Goal: Complete application form: Complete application form

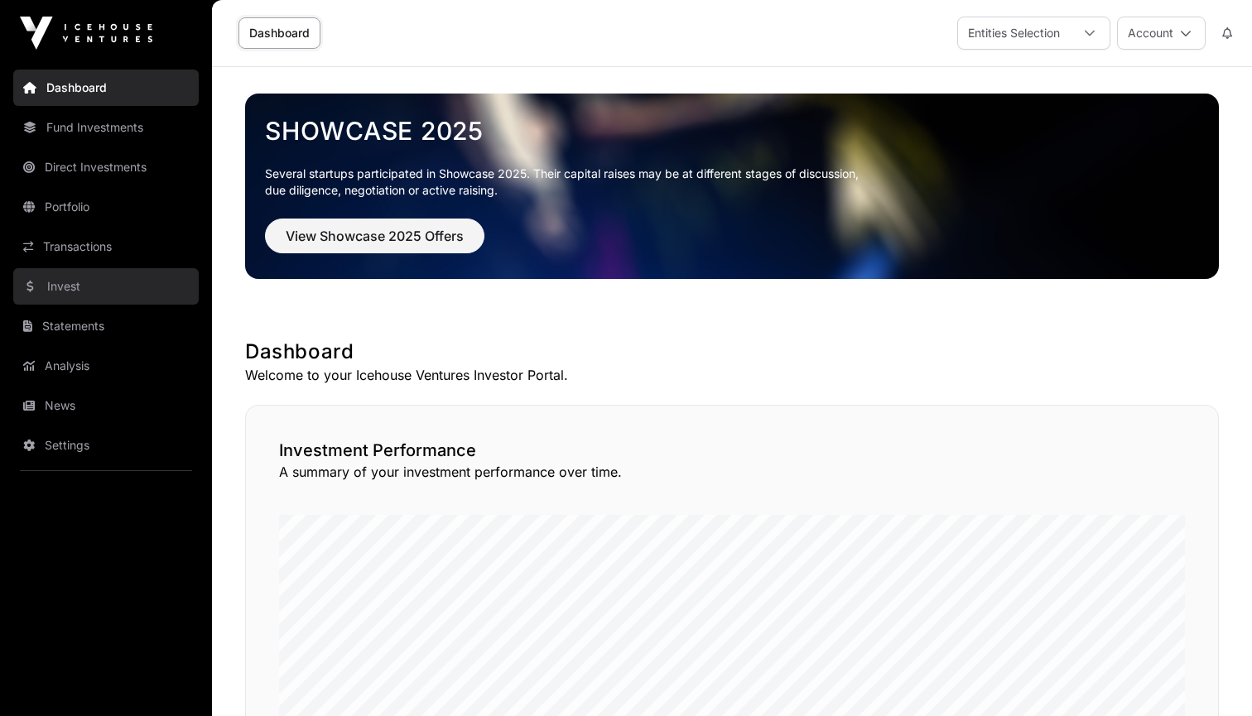
click at [75, 287] on link "Invest" at bounding box center [105, 286] width 185 height 36
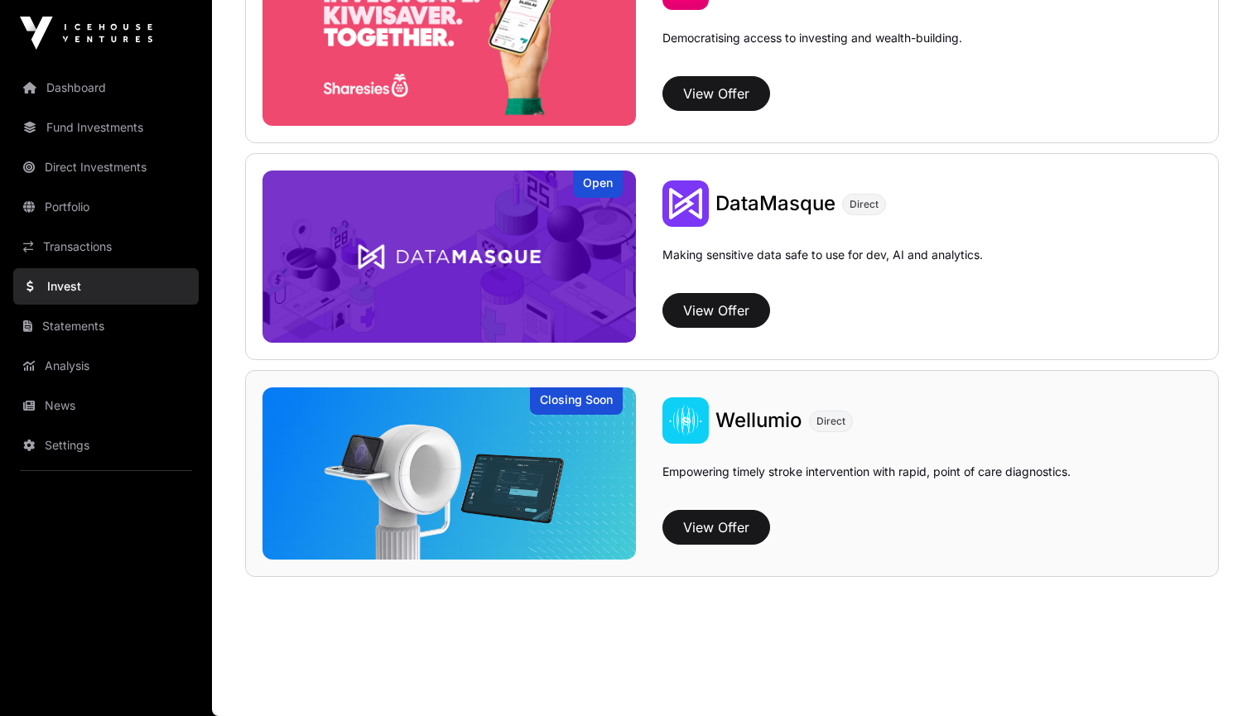
scroll to position [2229, 0]
click at [714, 528] on button "View Offer" at bounding box center [716, 527] width 108 height 35
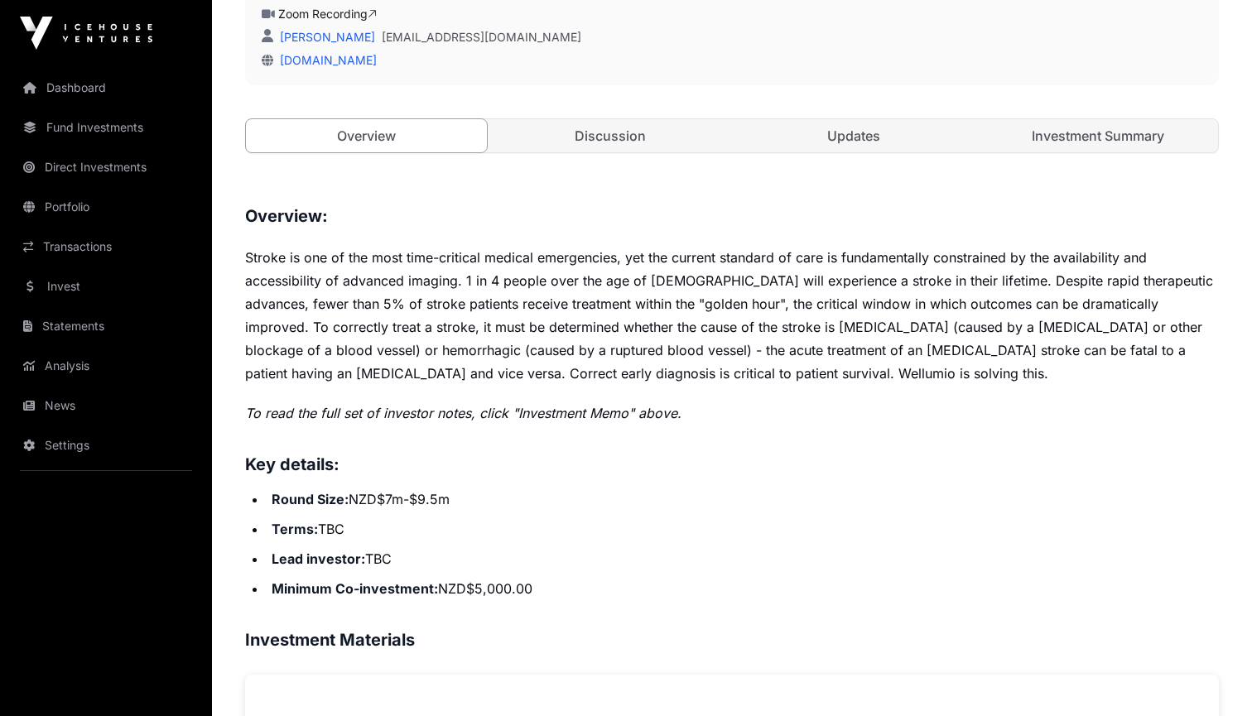
scroll to position [403, 0]
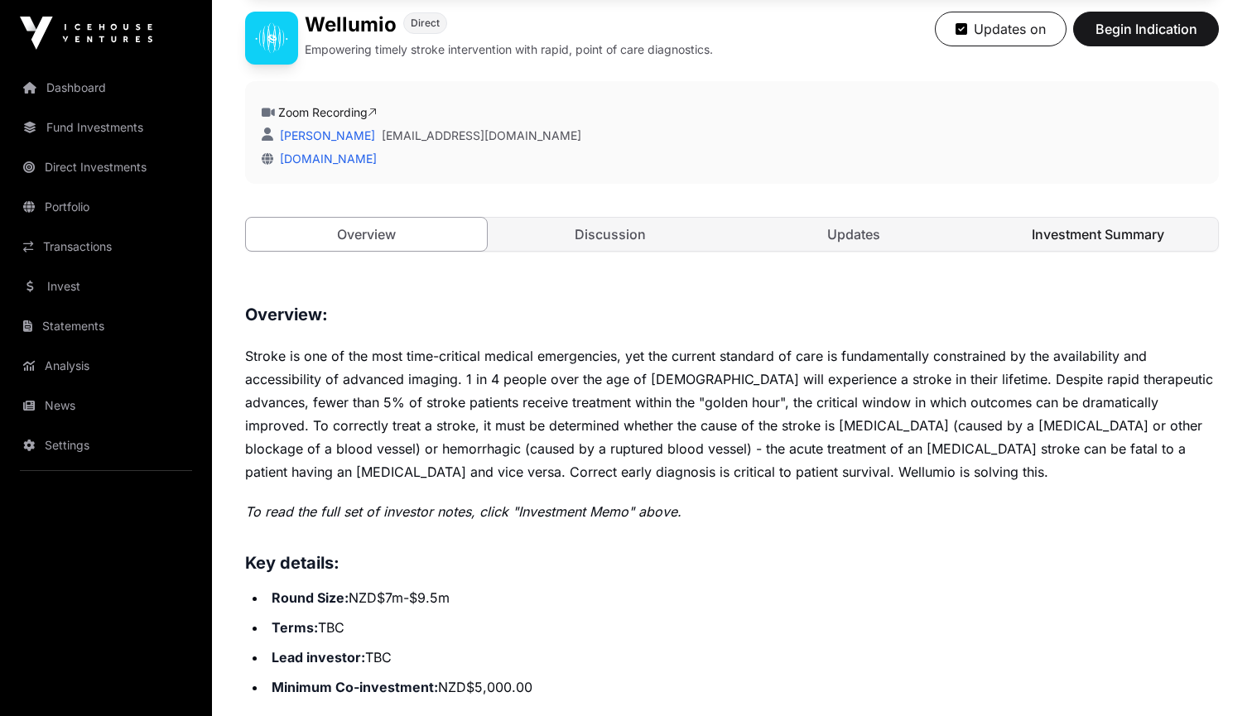
click at [1043, 234] on link "Investment Summary" at bounding box center [1098, 234] width 241 height 33
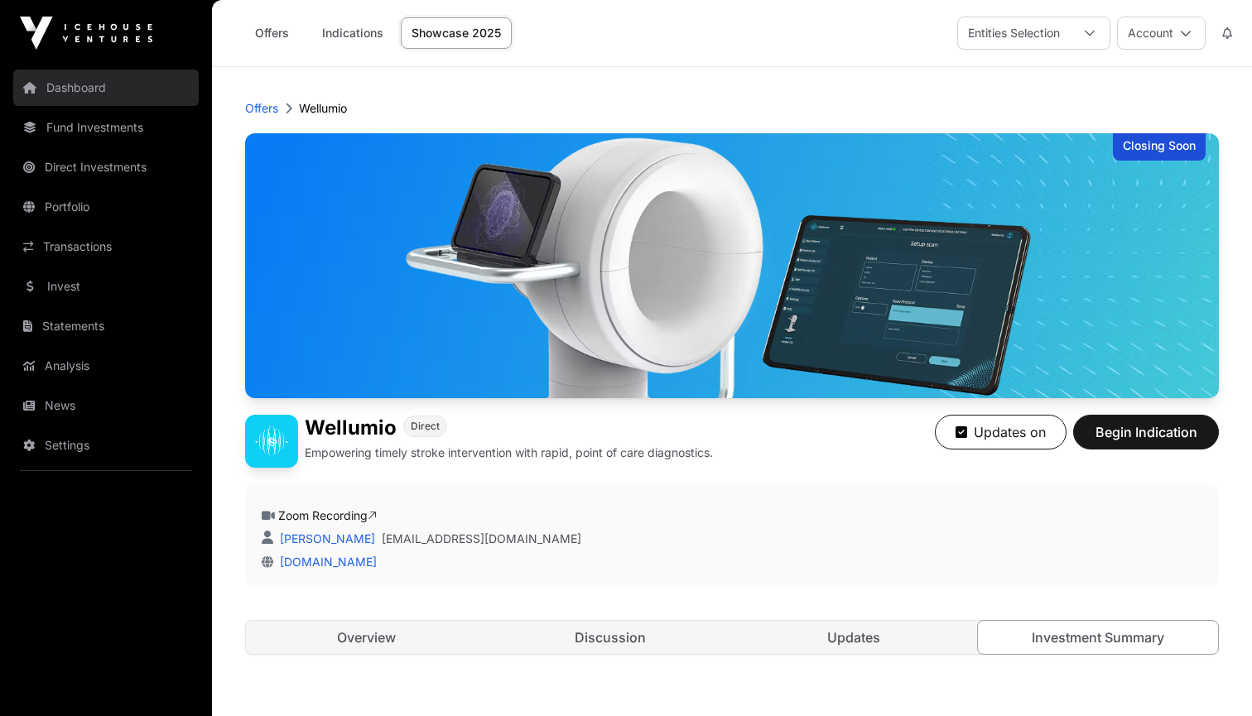
click at [65, 84] on link "Dashboard" at bounding box center [105, 88] width 185 height 36
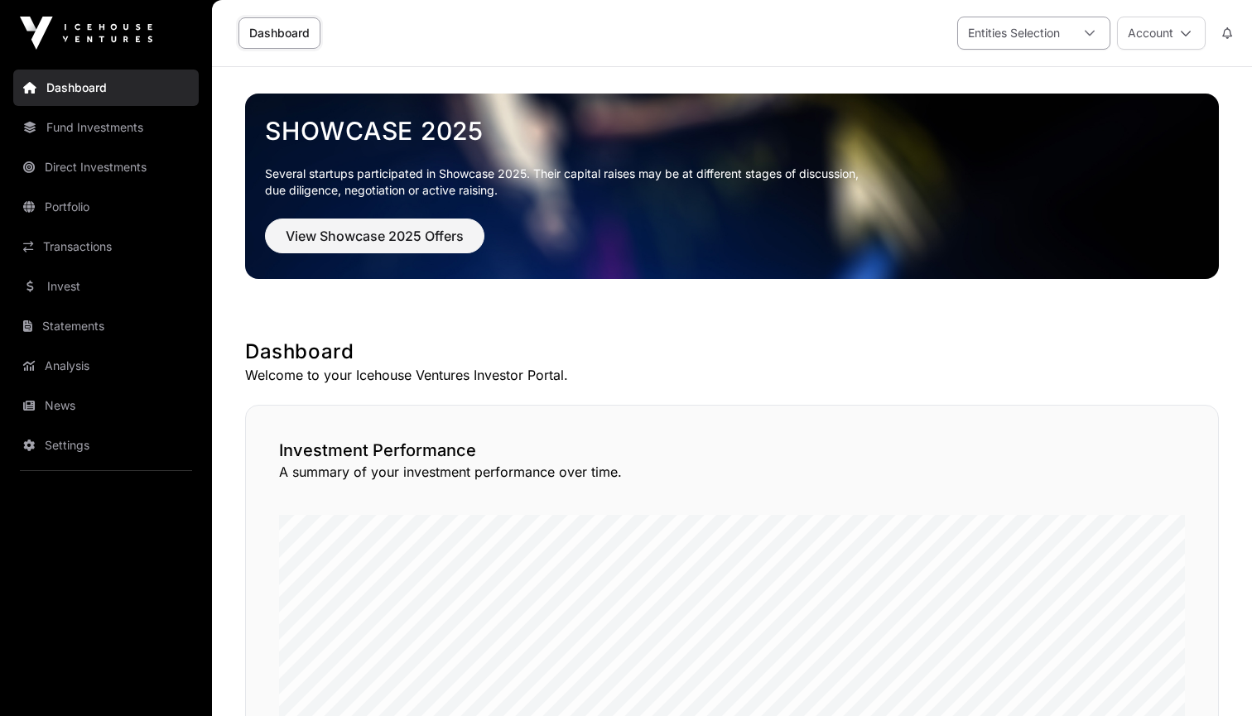
click at [1024, 30] on div "Entities Selection" at bounding box center [1014, 32] width 112 height 31
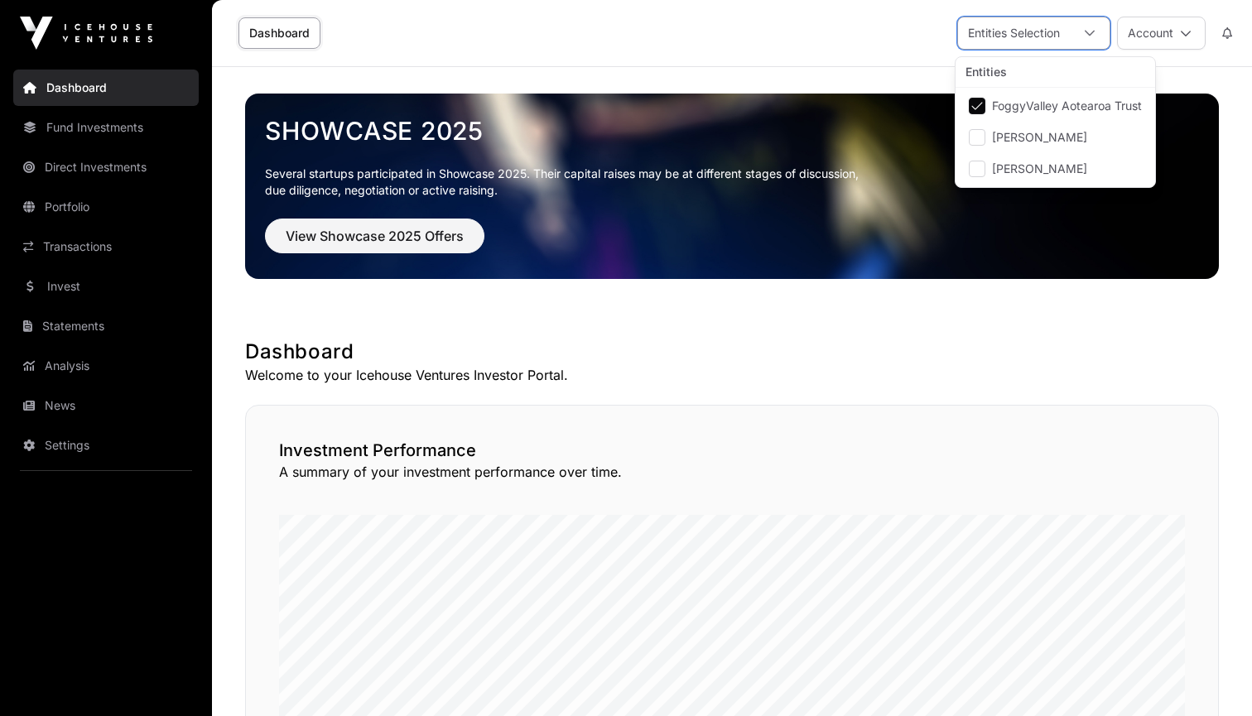
scroll to position [17, 12]
click at [740, 29] on div "Dashboard Entities Selection Account" at bounding box center [732, 33] width 1020 height 66
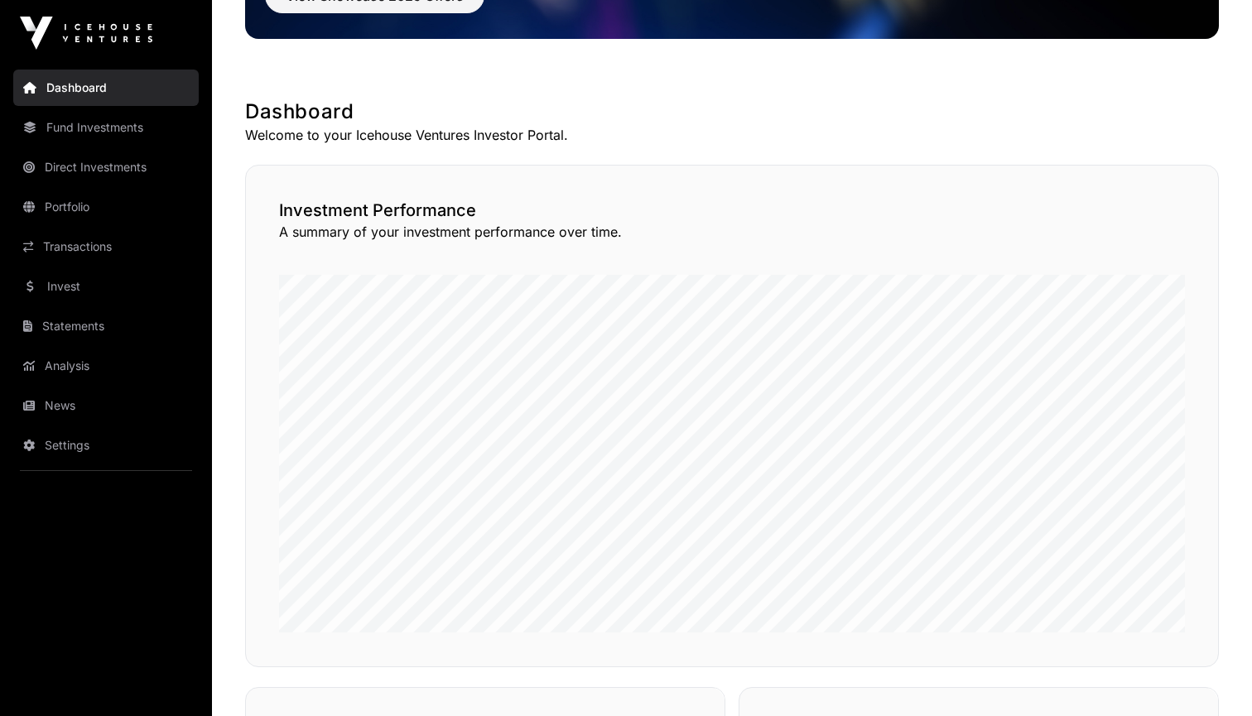
scroll to position [262, 0]
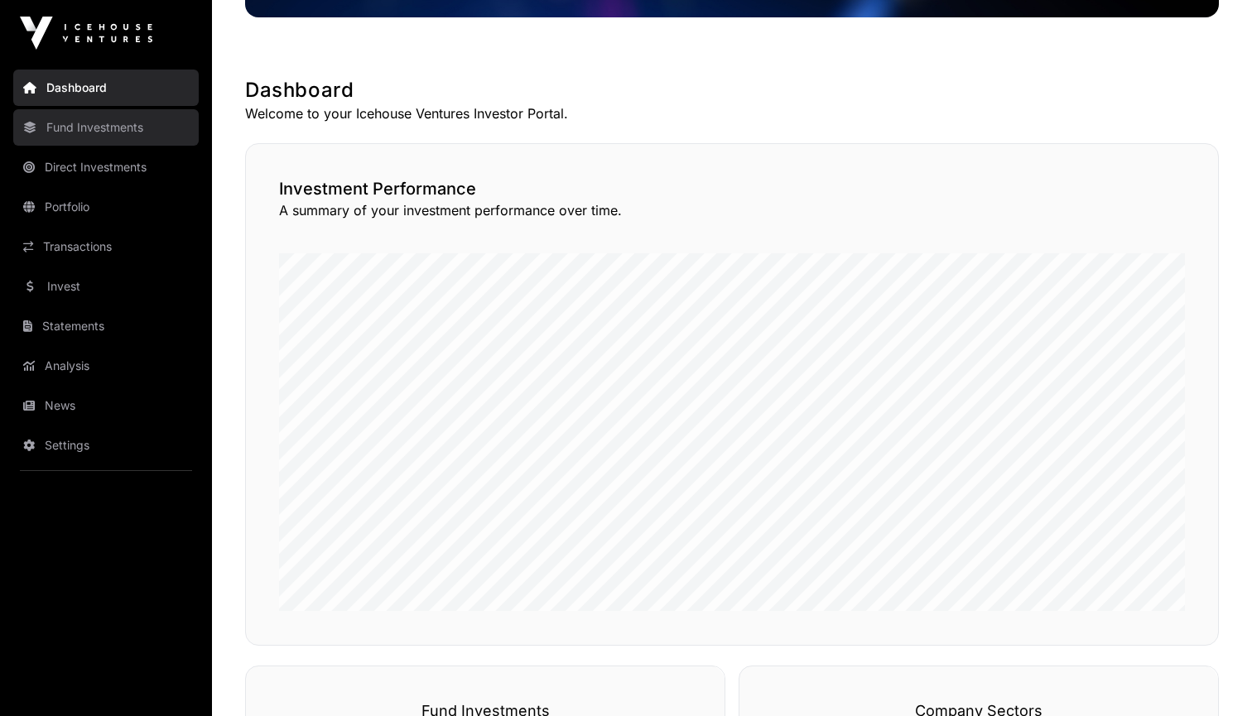
click at [130, 123] on link "Fund Investments" at bounding box center [105, 127] width 185 height 36
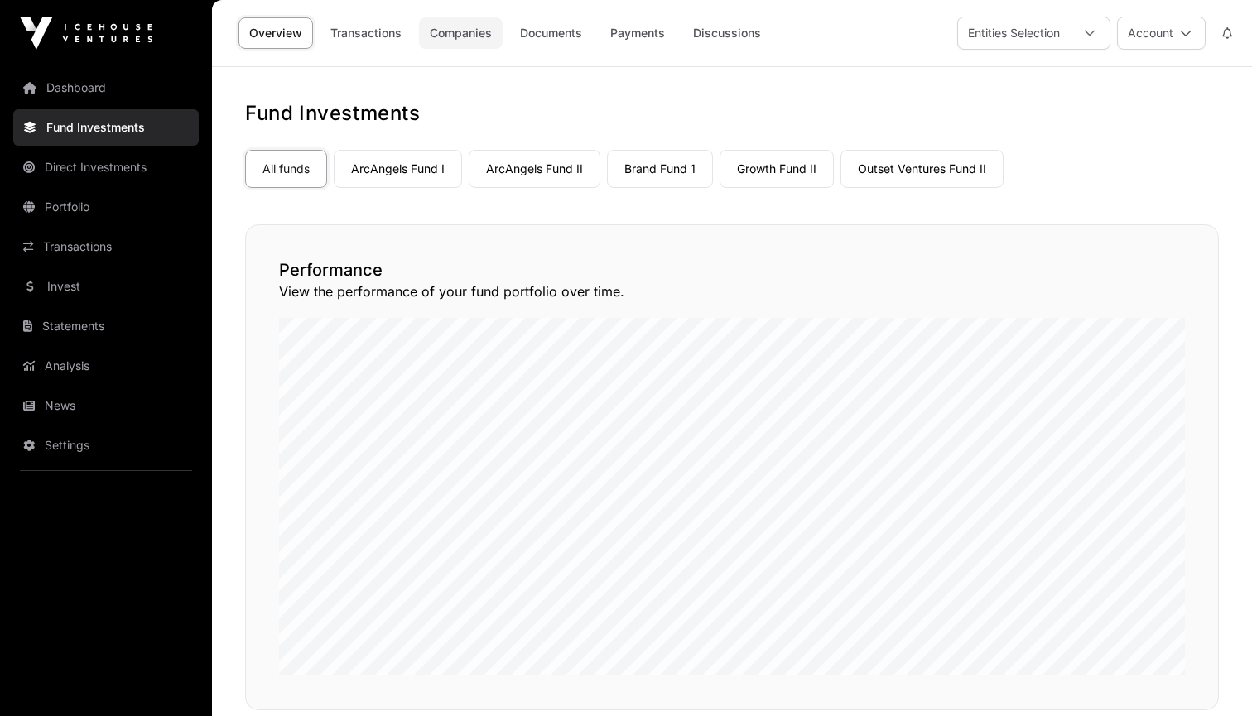
click at [465, 42] on link "Companies" at bounding box center [461, 32] width 84 height 31
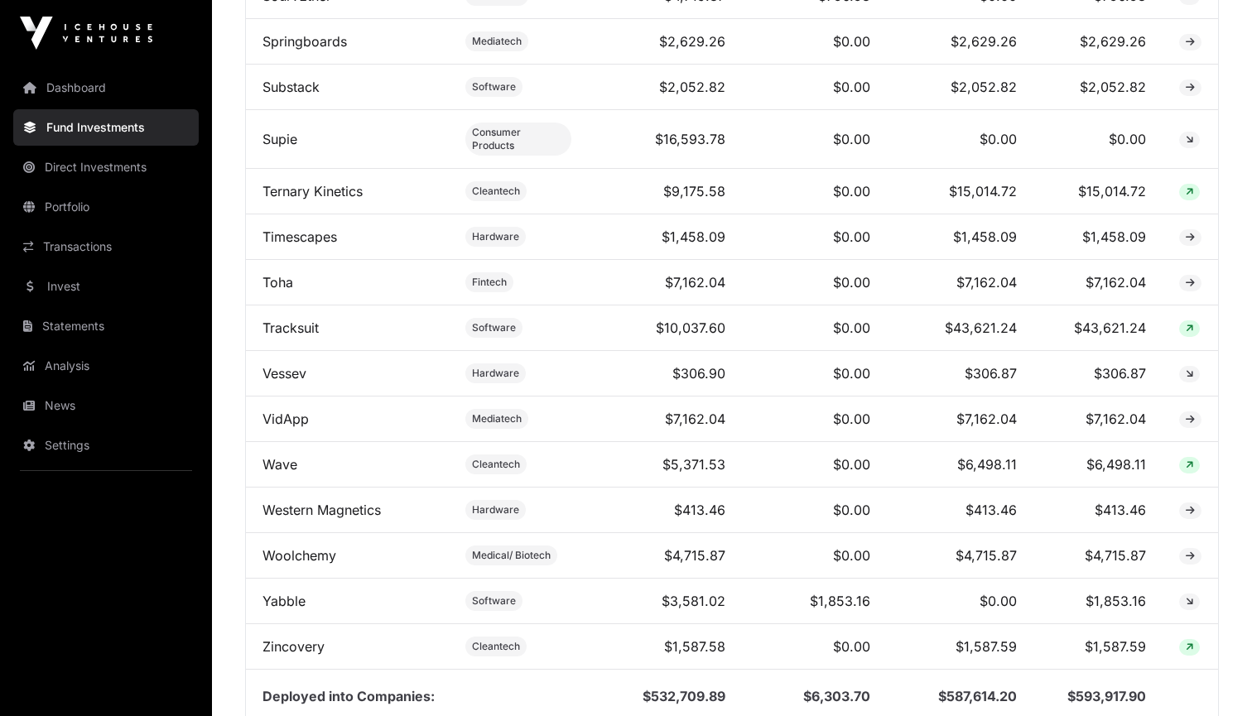
scroll to position [4103, 0]
click at [99, 293] on link "Invest" at bounding box center [105, 286] width 185 height 36
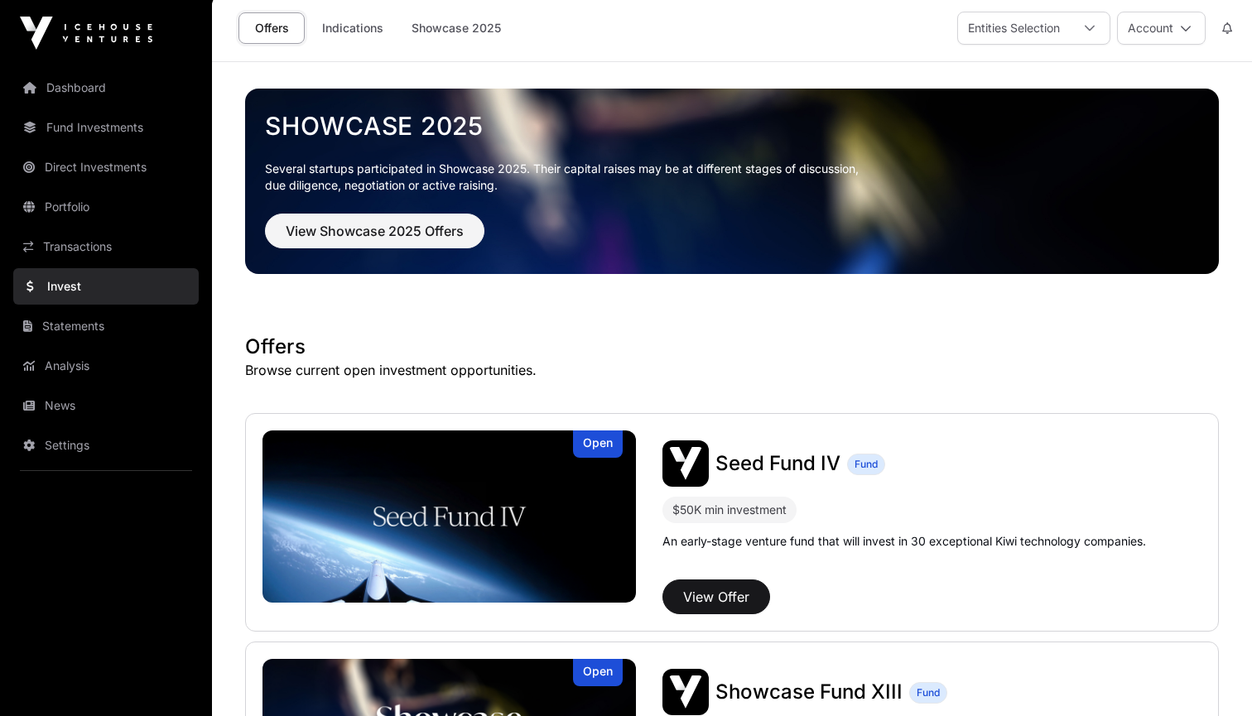
scroll to position [9, 0]
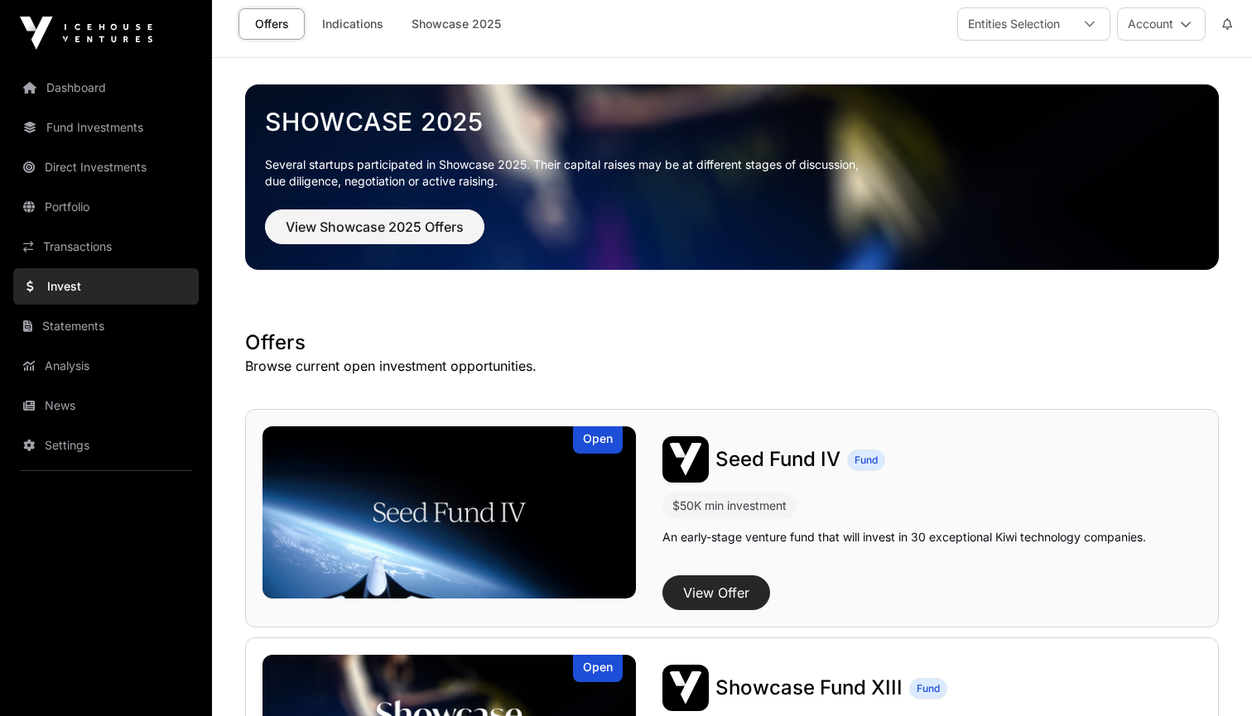
click at [714, 596] on button "View Offer" at bounding box center [716, 593] width 108 height 35
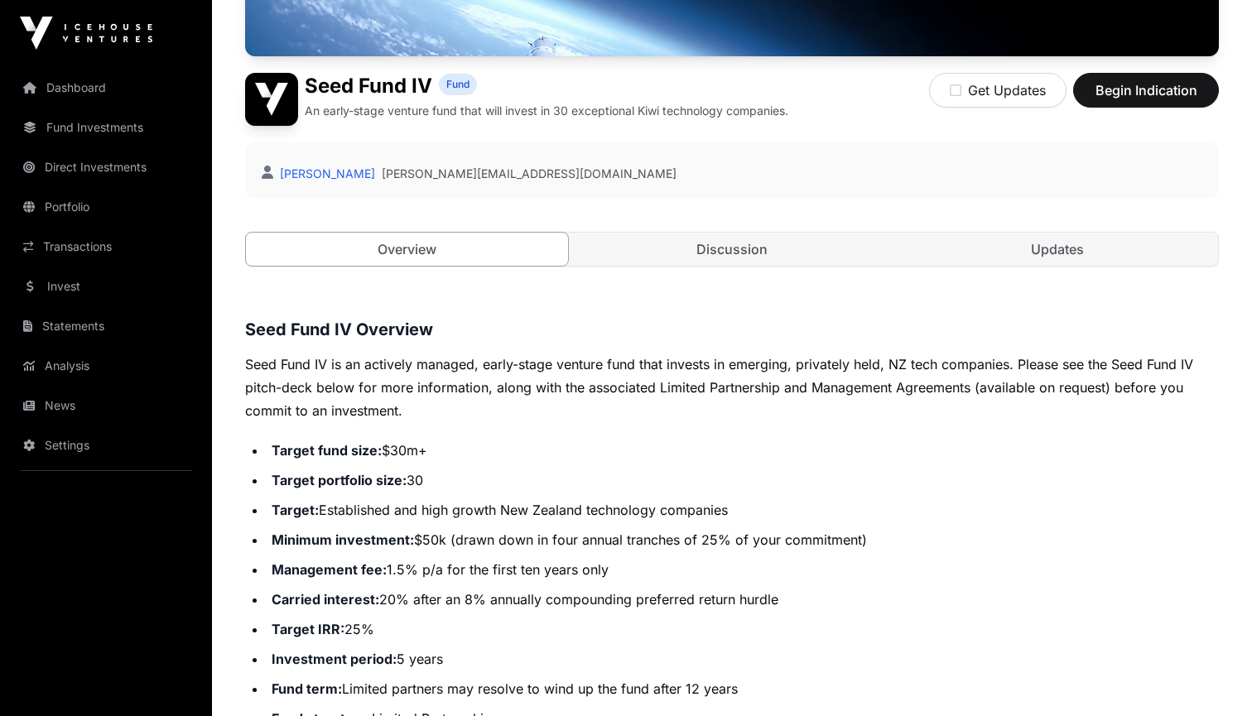
scroll to position [297, 0]
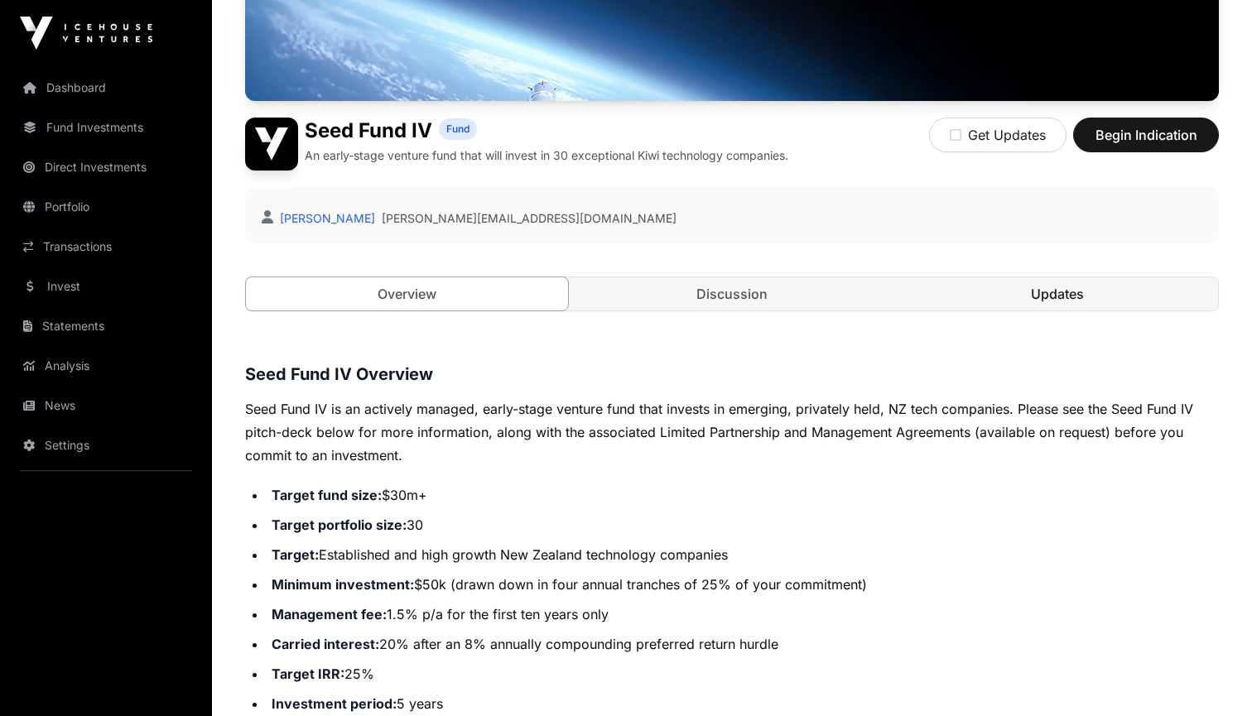
click at [1023, 280] on link "Updates" at bounding box center [1057, 293] width 322 height 33
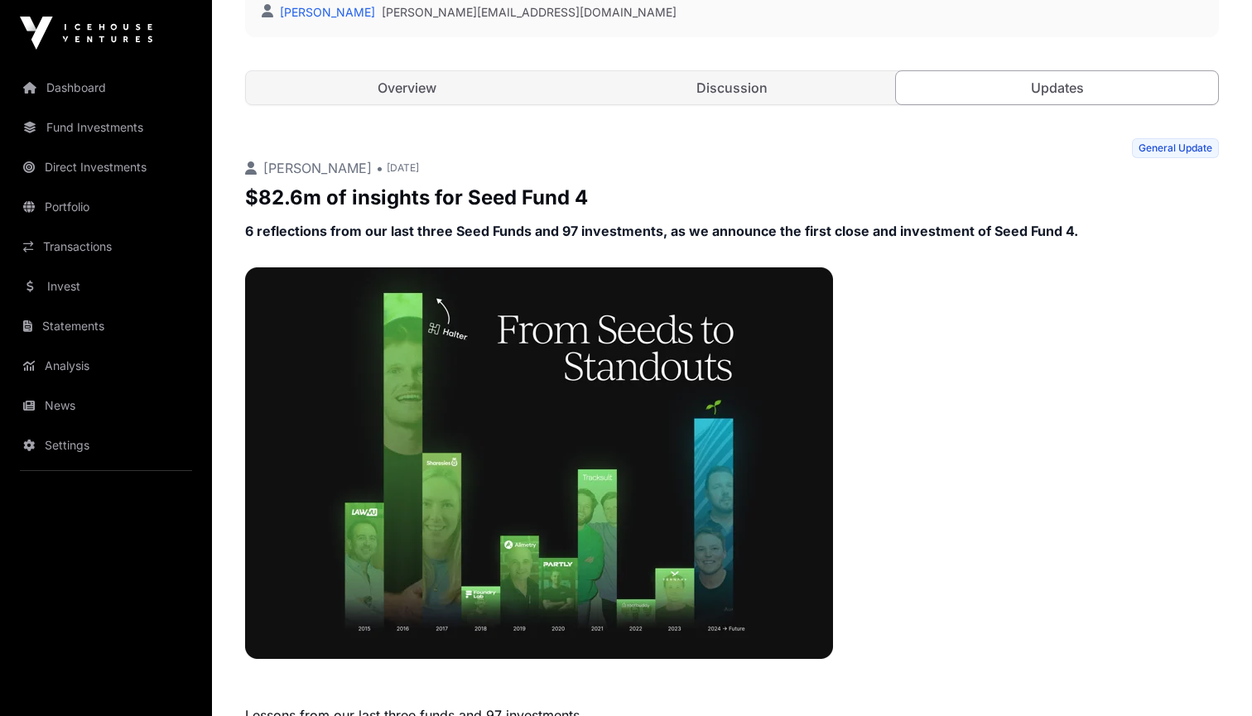
scroll to position [391, 0]
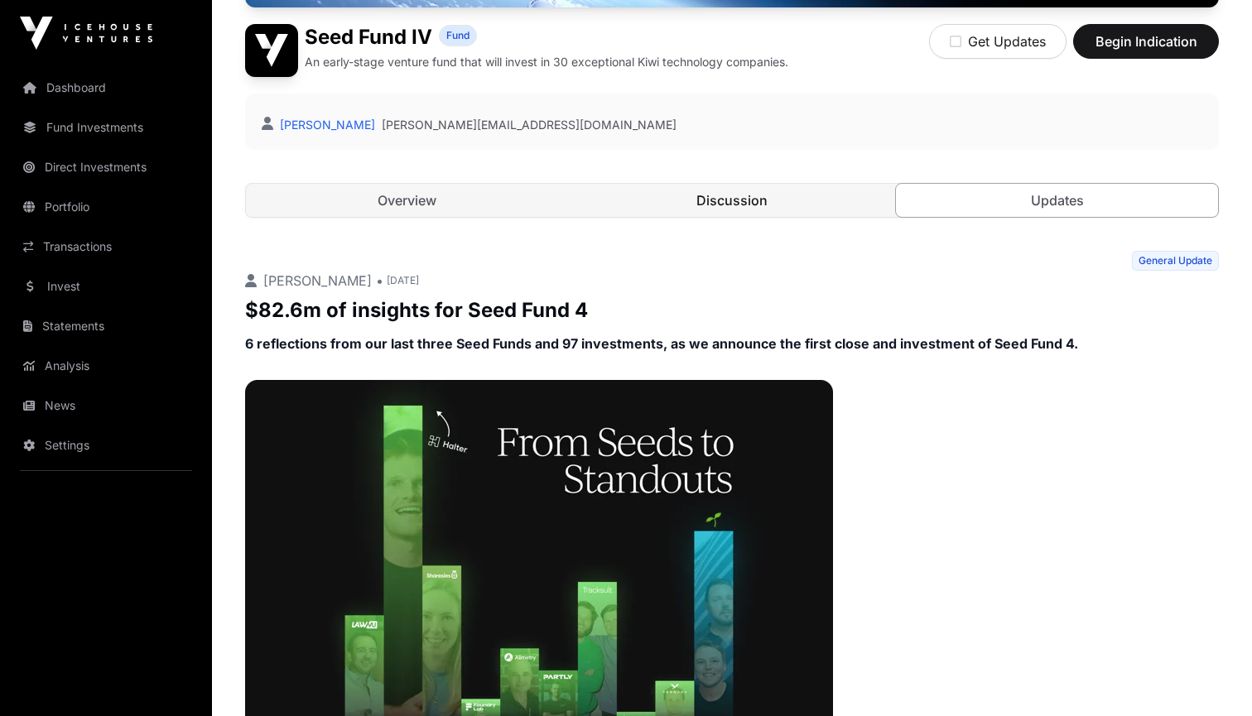
click at [704, 196] on link "Discussion" at bounding box center [732, 200] width 322 height 33
click at [489, 206] on link "Overview" at bounding box center [407, 200] width 322 height 33
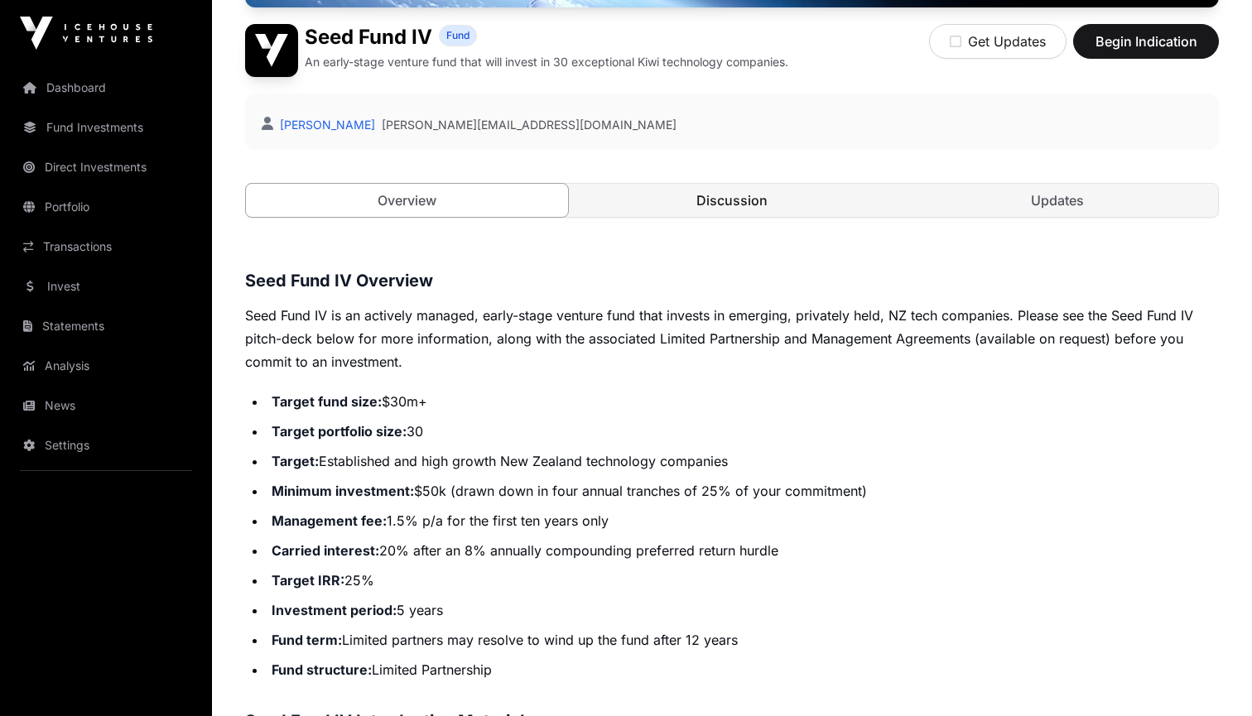
click at [796, 198] on link "Discussion" at bounding box center [732, 200] width 322 height 33
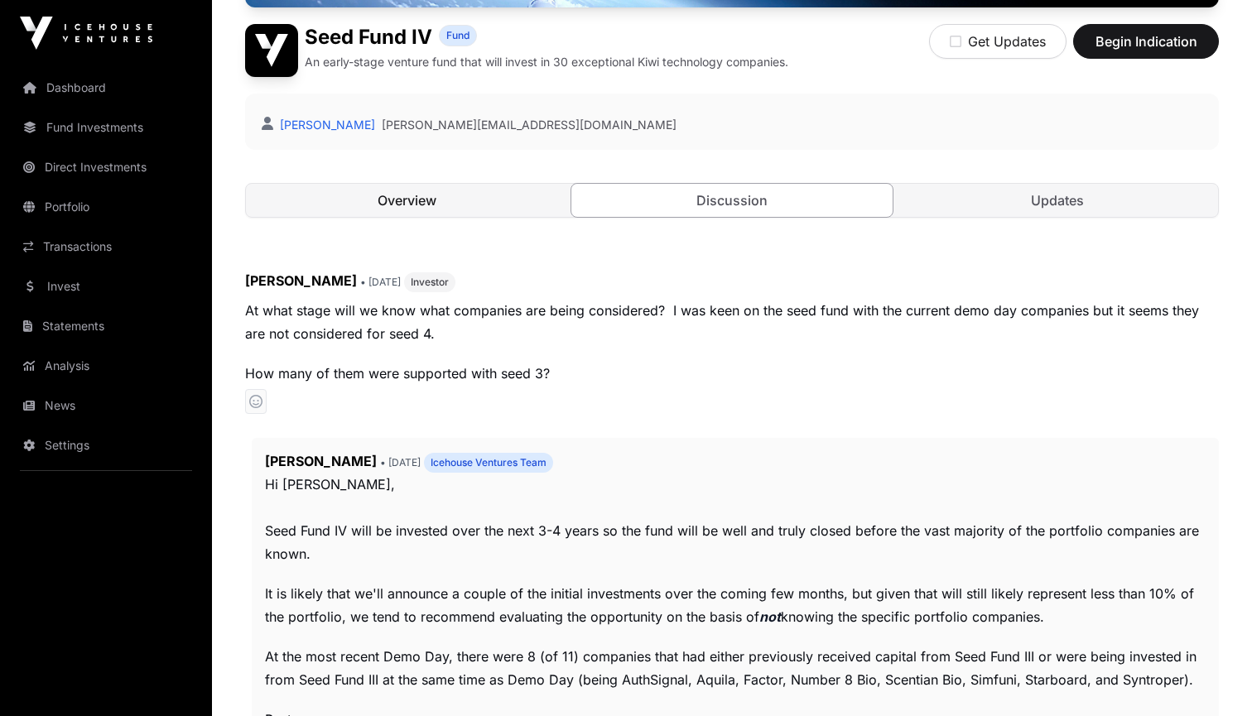
click at [489, 200] on link "Overview" at bounding box center [407, 200] width 322 height 33
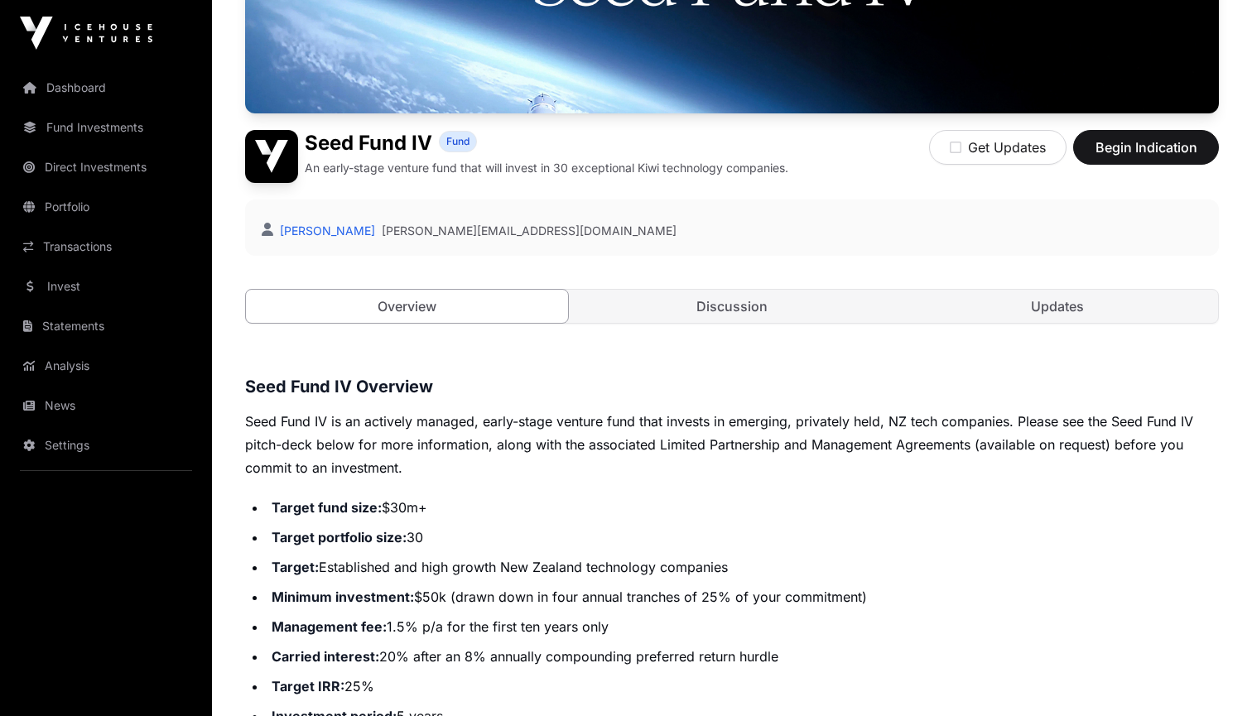
scroll to position [23, 0]
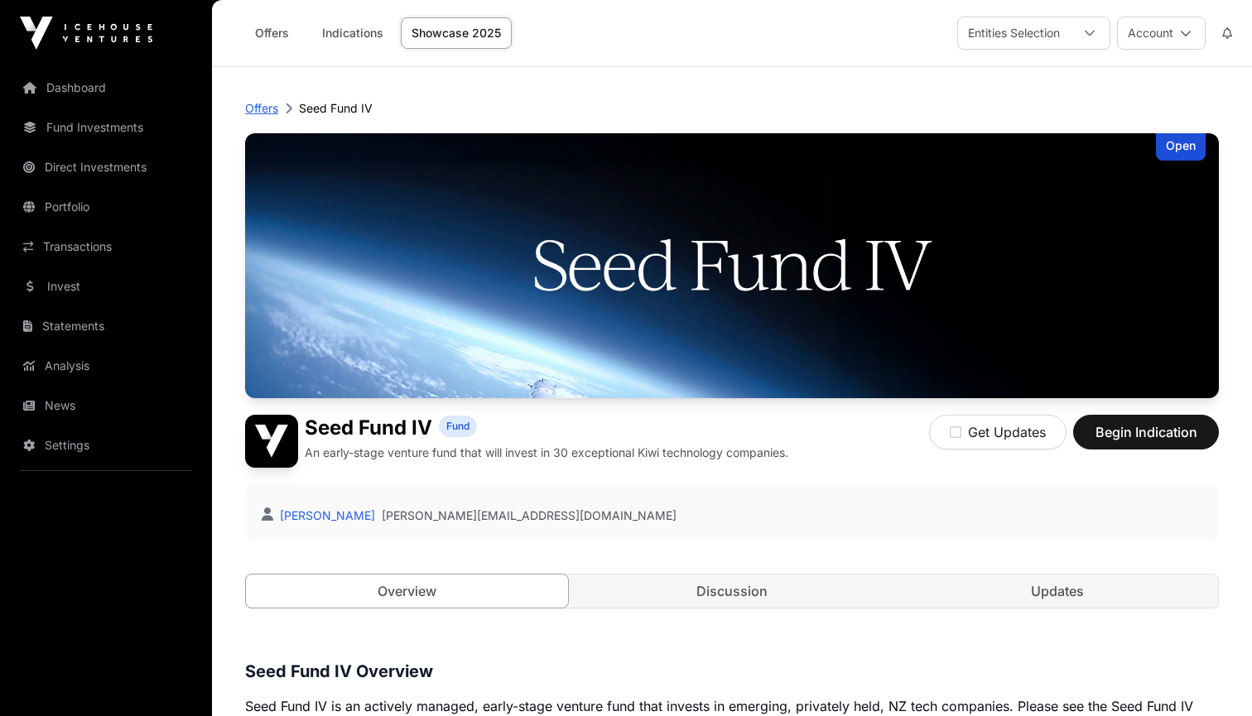
click at [267, 106] on p "Offers" at bounding box center [261, 108] width 33 height 17
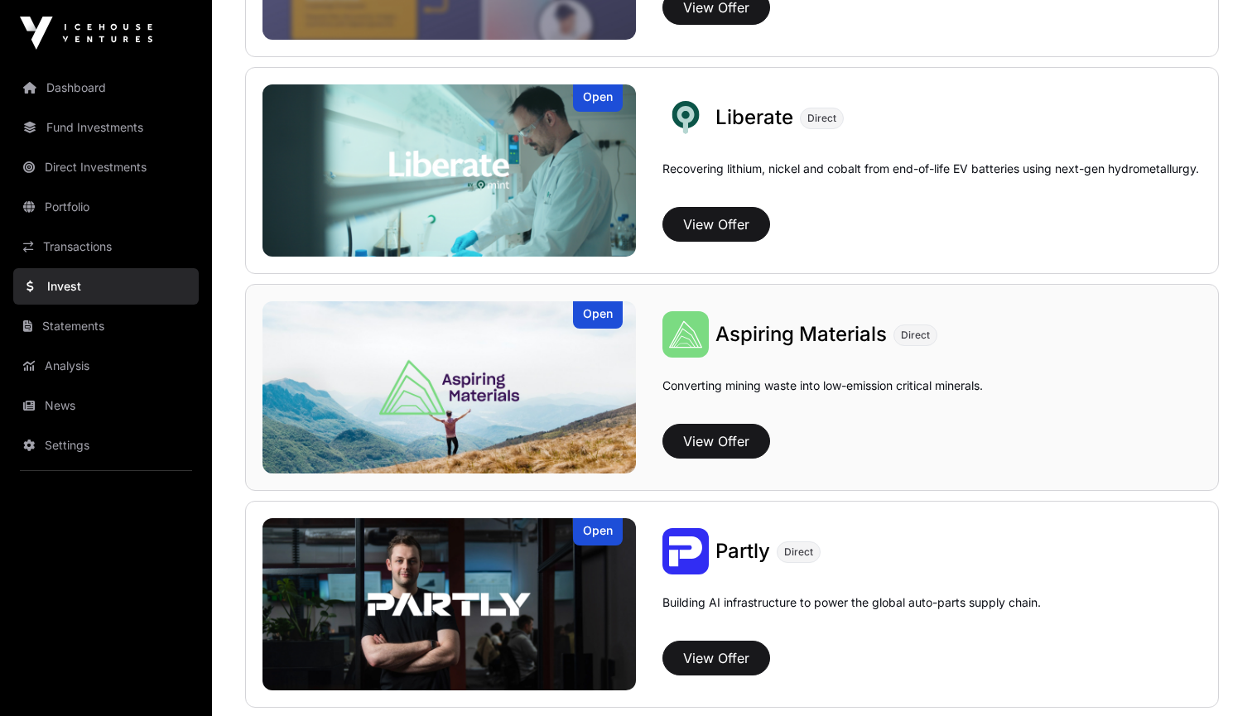
scroll to position [1231, 0]
click at [700, 214] on button "View Offer" at bounding box center [716, 224] width 108 height 35
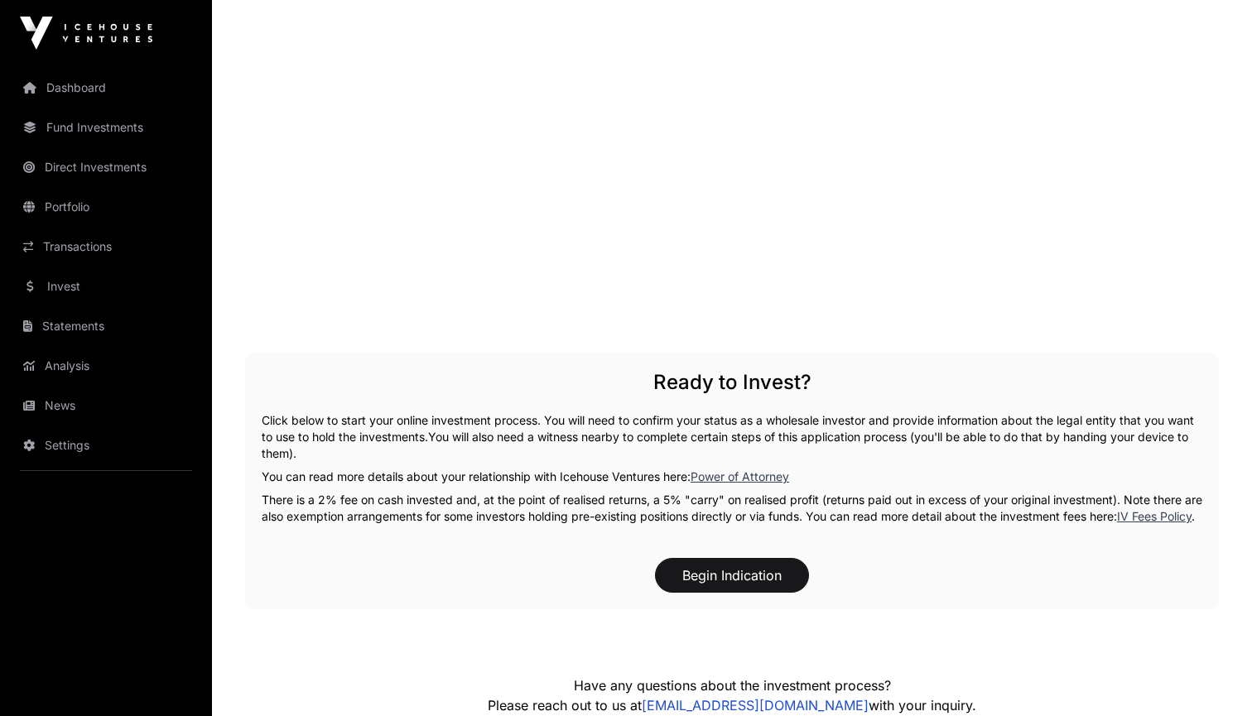
scroll to position [2968, 1]
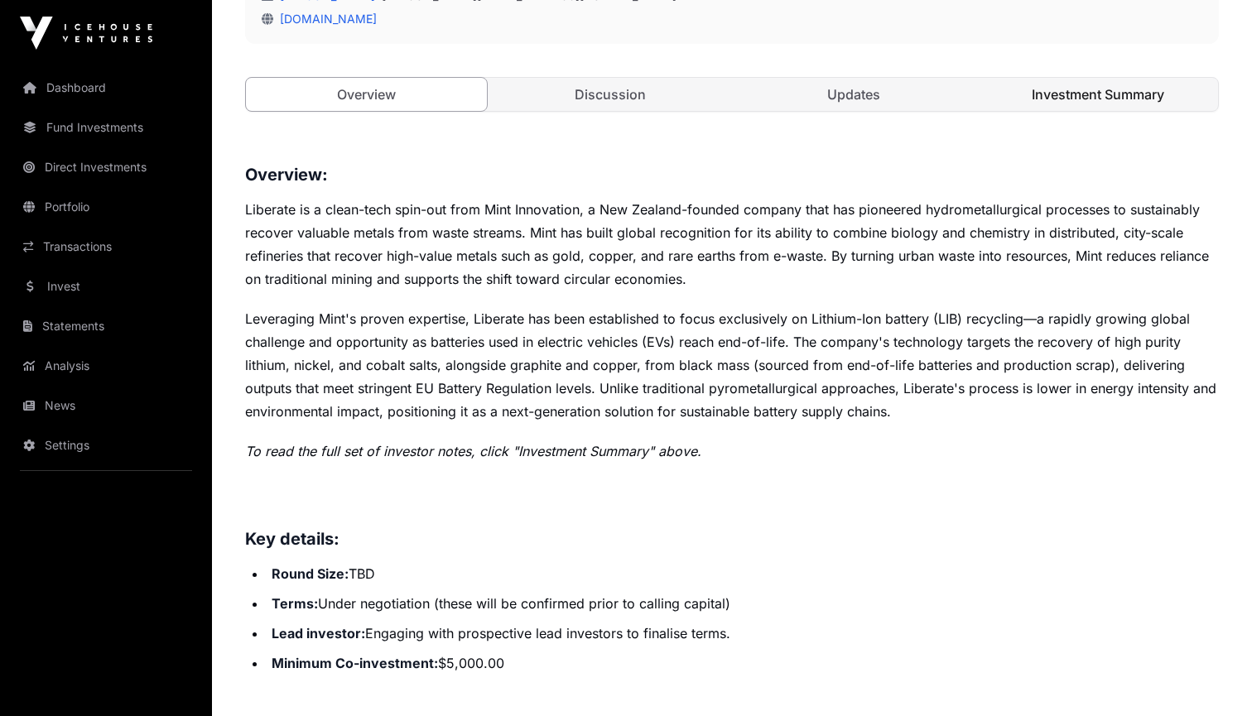
click at [1109, 83] on link "Investment Summary" at bounding box center [1098, 94] width 241 height 33
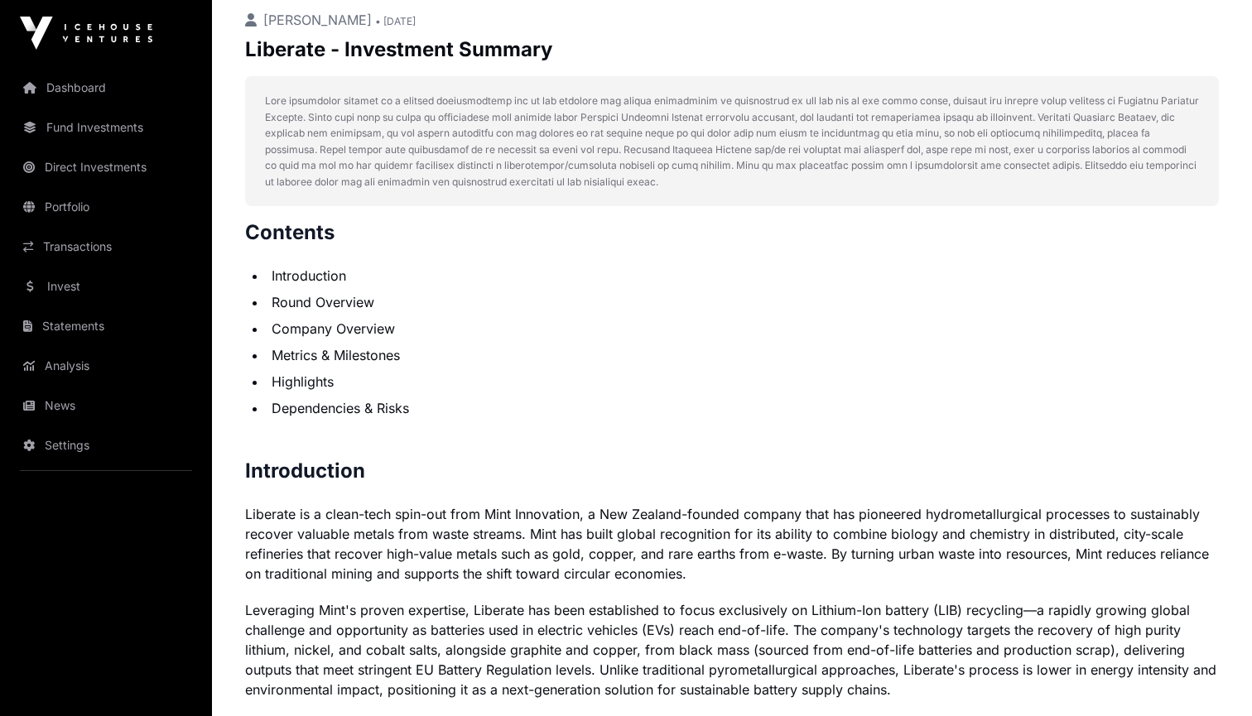
click at [392, 358] on li "Metrics & Milestones" at bounding box center [743, 355] width 952 height 20
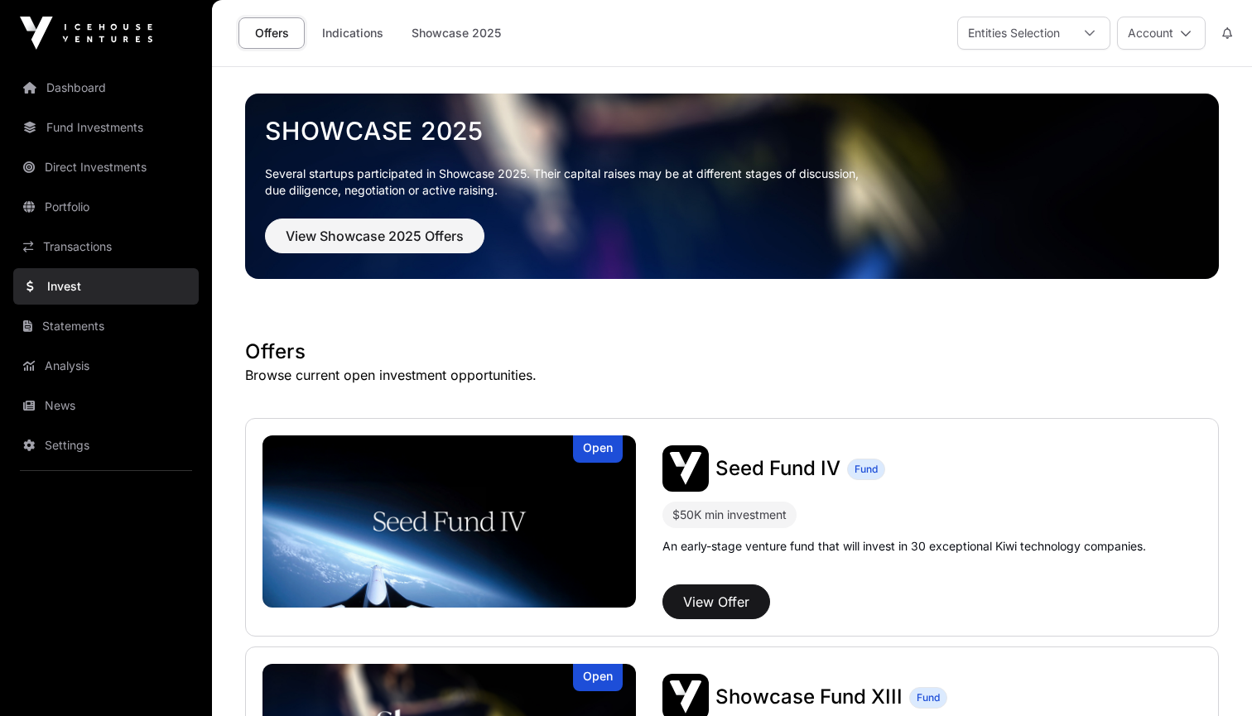
click at [277, 33] on link "Offers" at bounding box center [271, 32] width 66 height 31
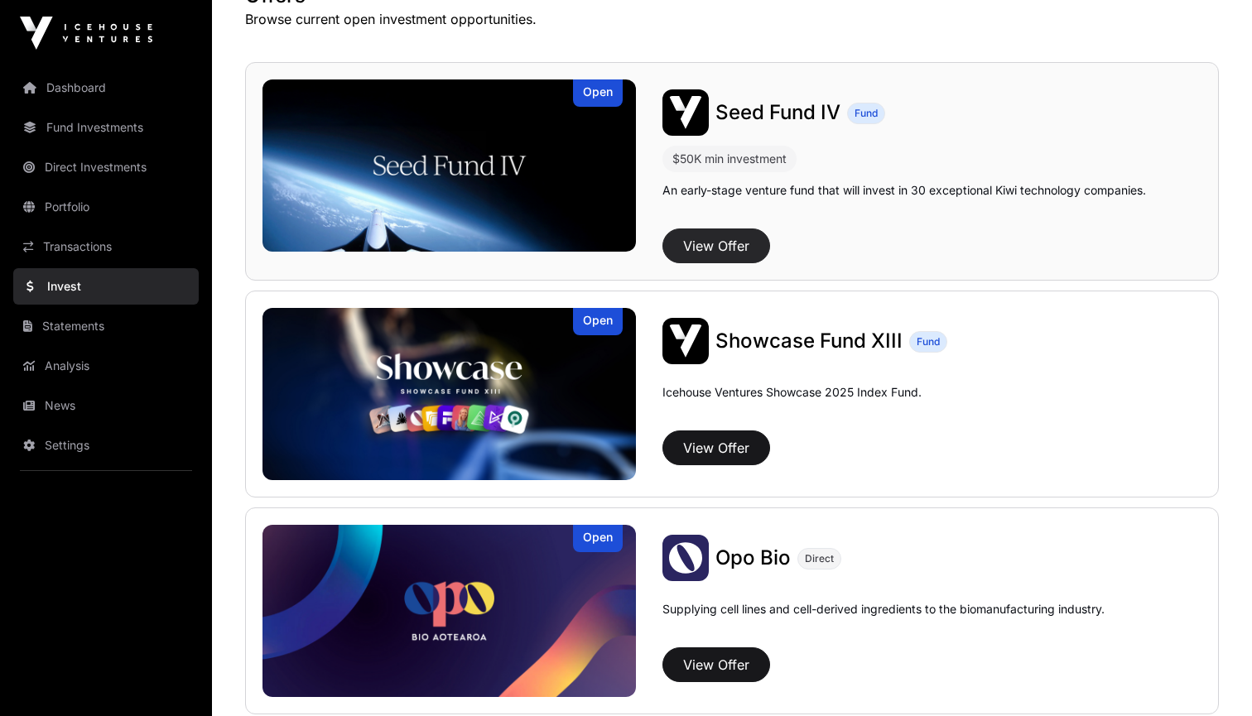
click at [725, 248] on button "View Offer" at bounding box center [716, 246] width 108 height 35
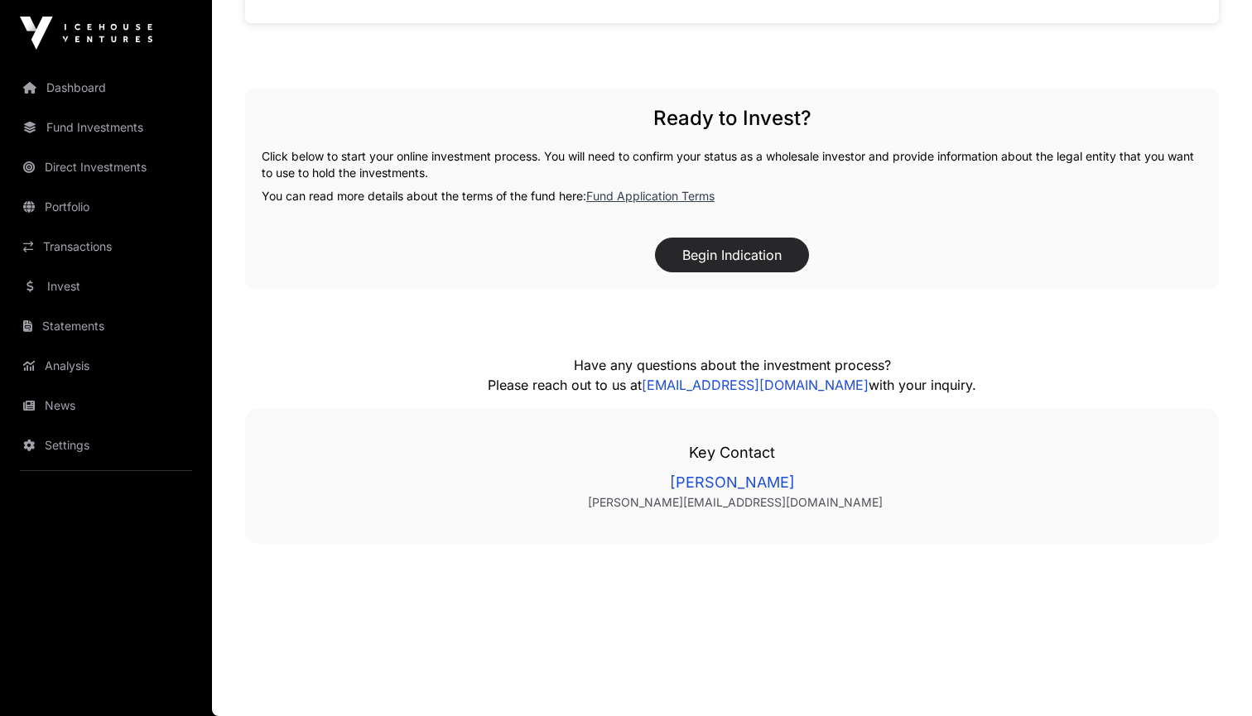
click at [725, 252] on button "Begin Indication" at bounding box center [732, 255] width 154 height 35
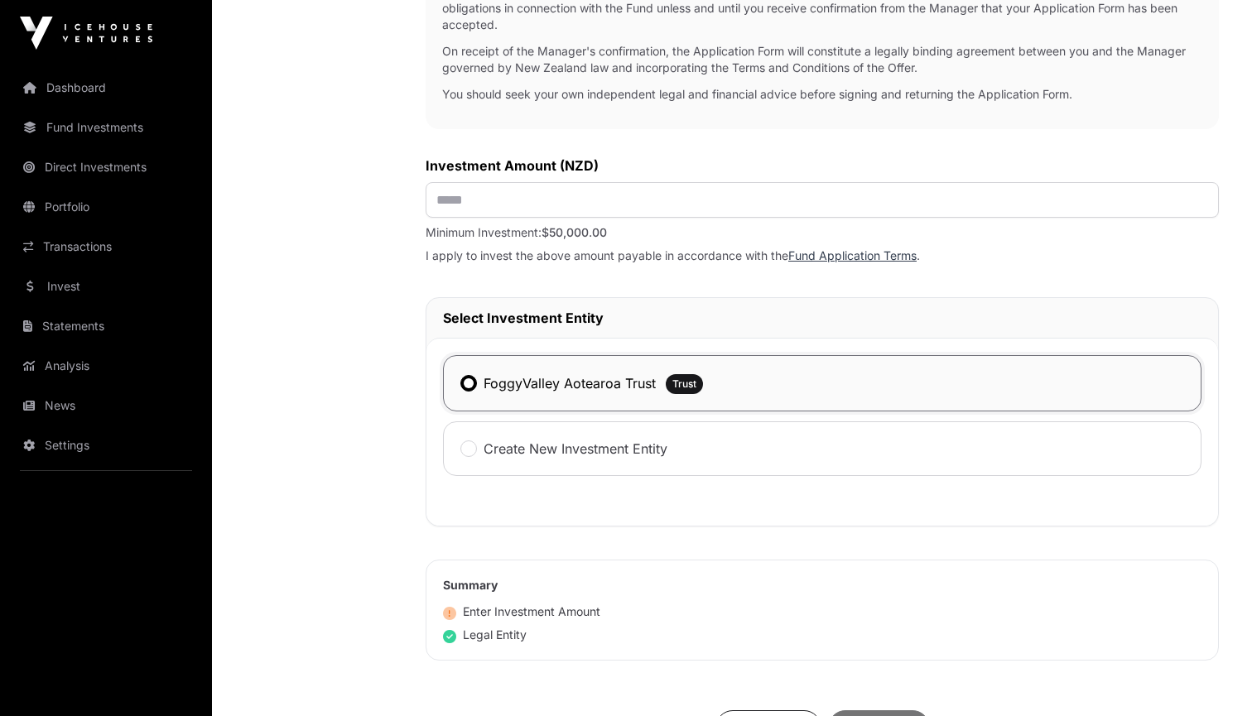
scroll to position [492, 0]
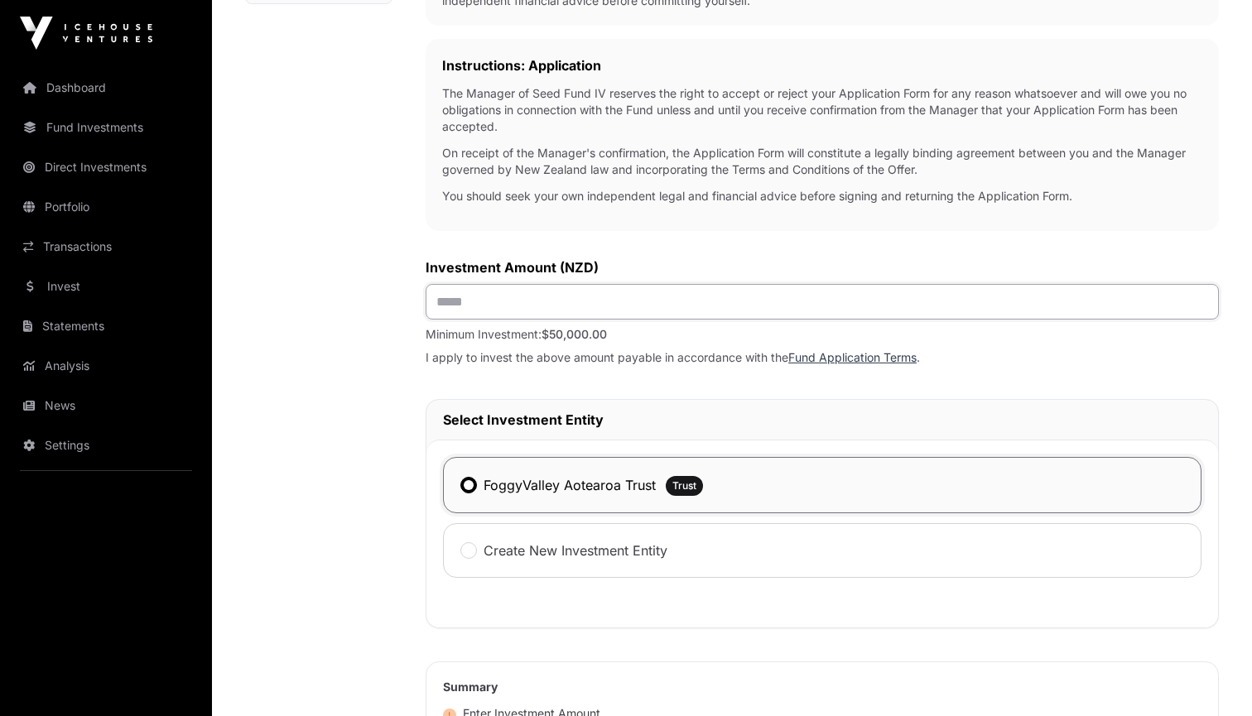
click at [534, 303] on input "text" at bounding box center [822, 302] width 793 height 36
type input "*******"
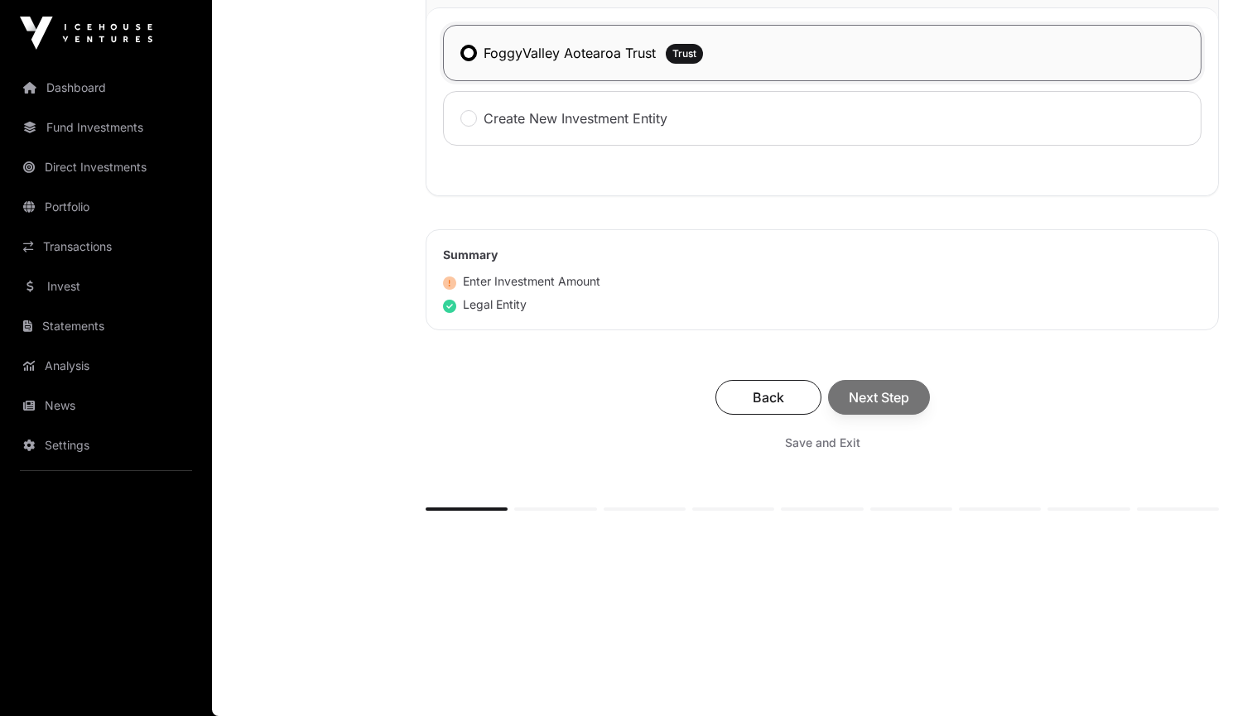
scroll to position [927, 0]
click at [860, 402] on div "Back Next Step" at bounding box center [822, 397] width 760 height 35
click at [877, 395] on span "Next Step" at bounding box center [879, 398] width 60 height 20
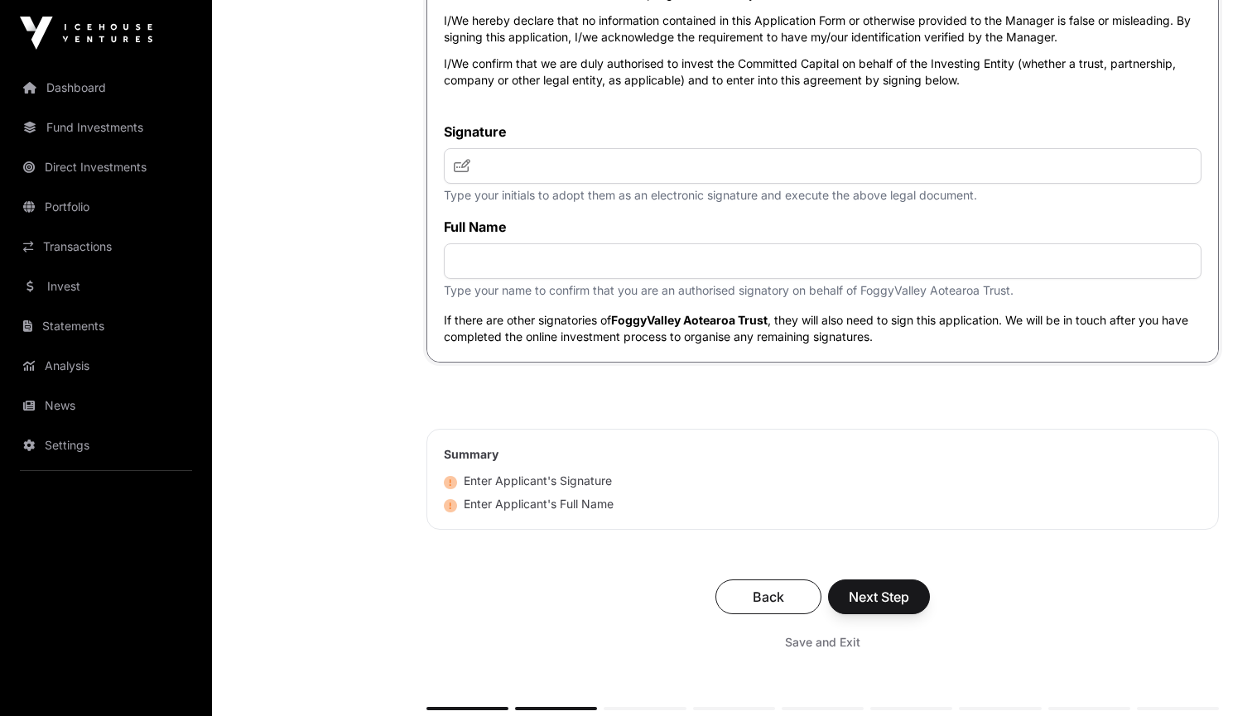
scroll to position [4130, 0]
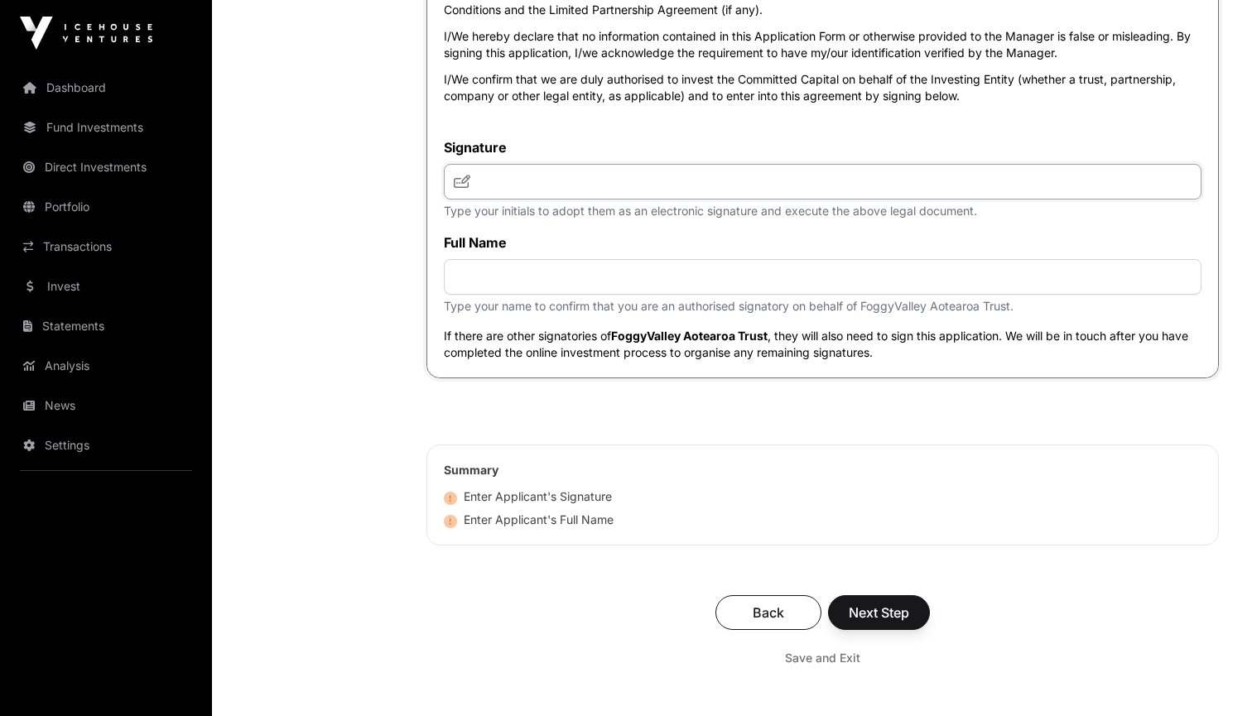
click at [571, 200] on input "text" at bounding box center [823, 182] width 758 height 36
type input "***"
click at [516, 295] on input "text" at bounding box center [823, 277] width 758 height 36
type input "**********"
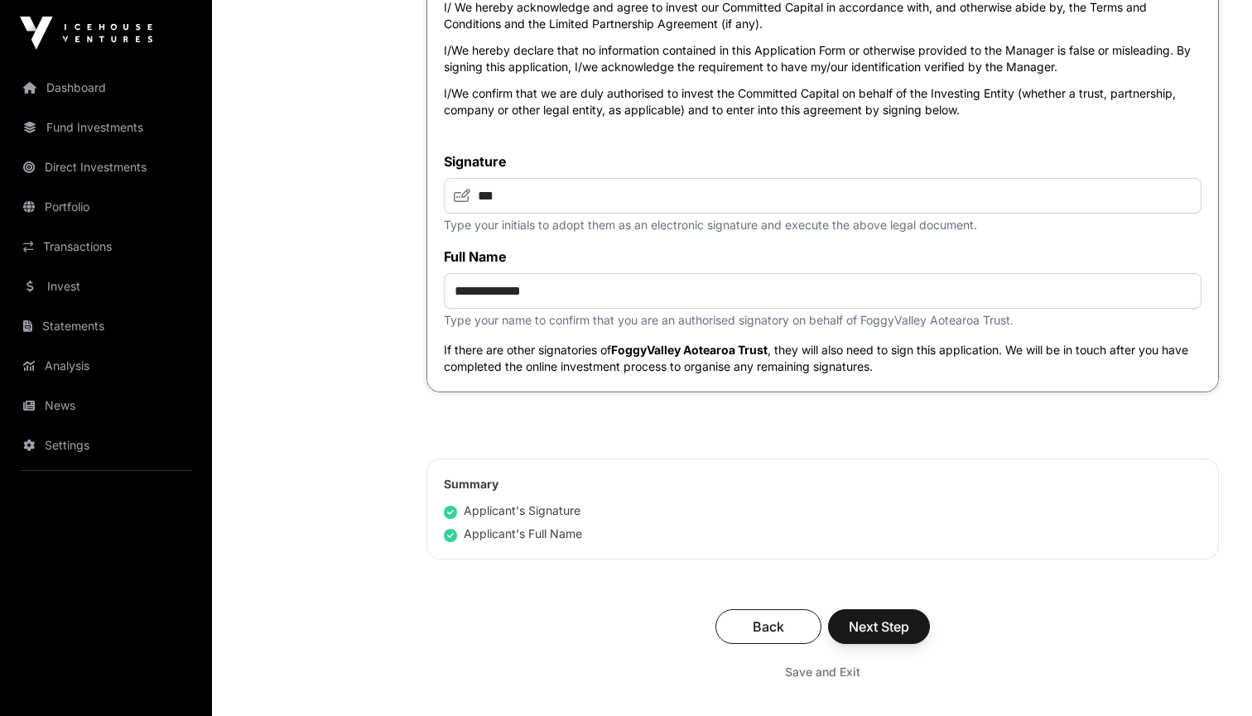
scroll to position [4123, 0]
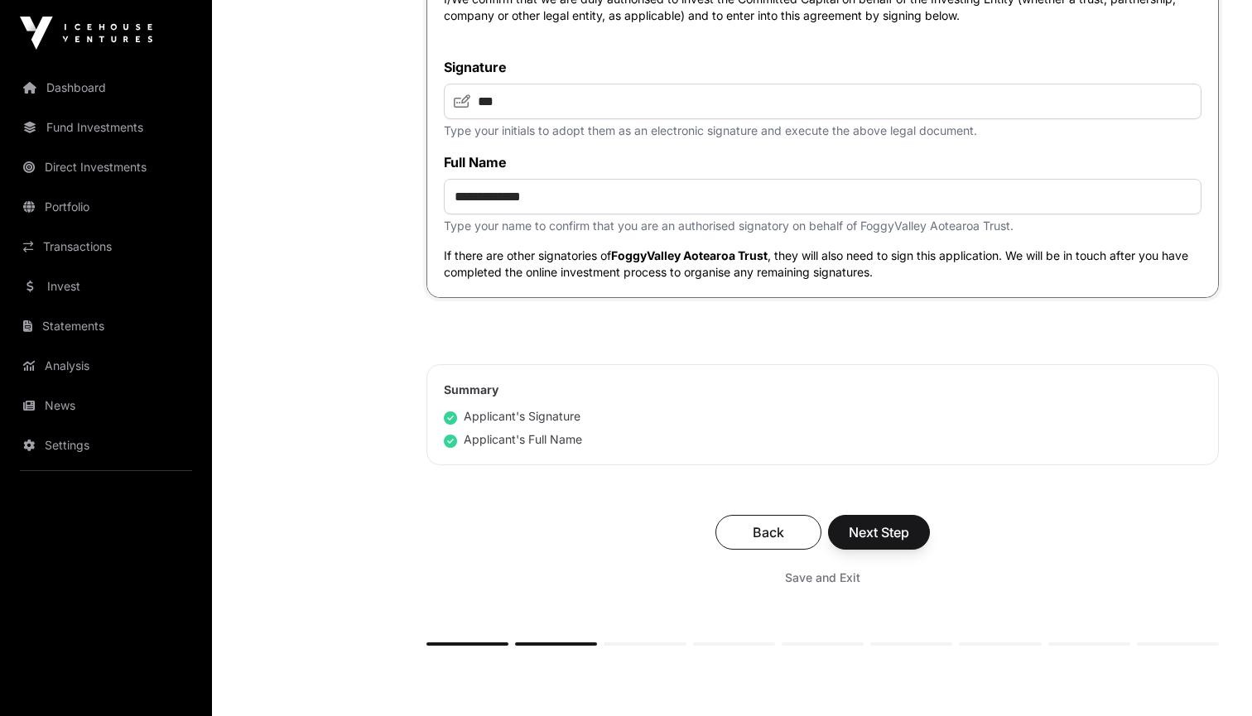
scroll to position [4242, 0]
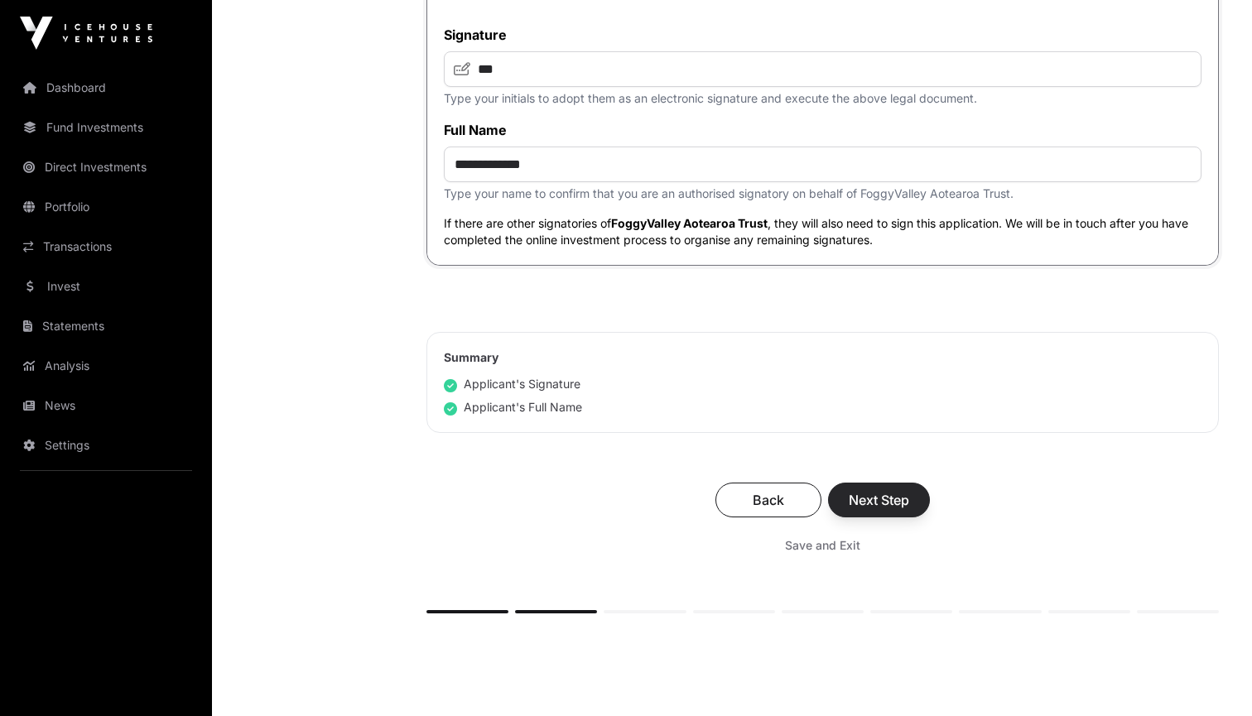
click at [866, 510] on span "Next Step" at bounding box center [879, 500] width 60 height 20
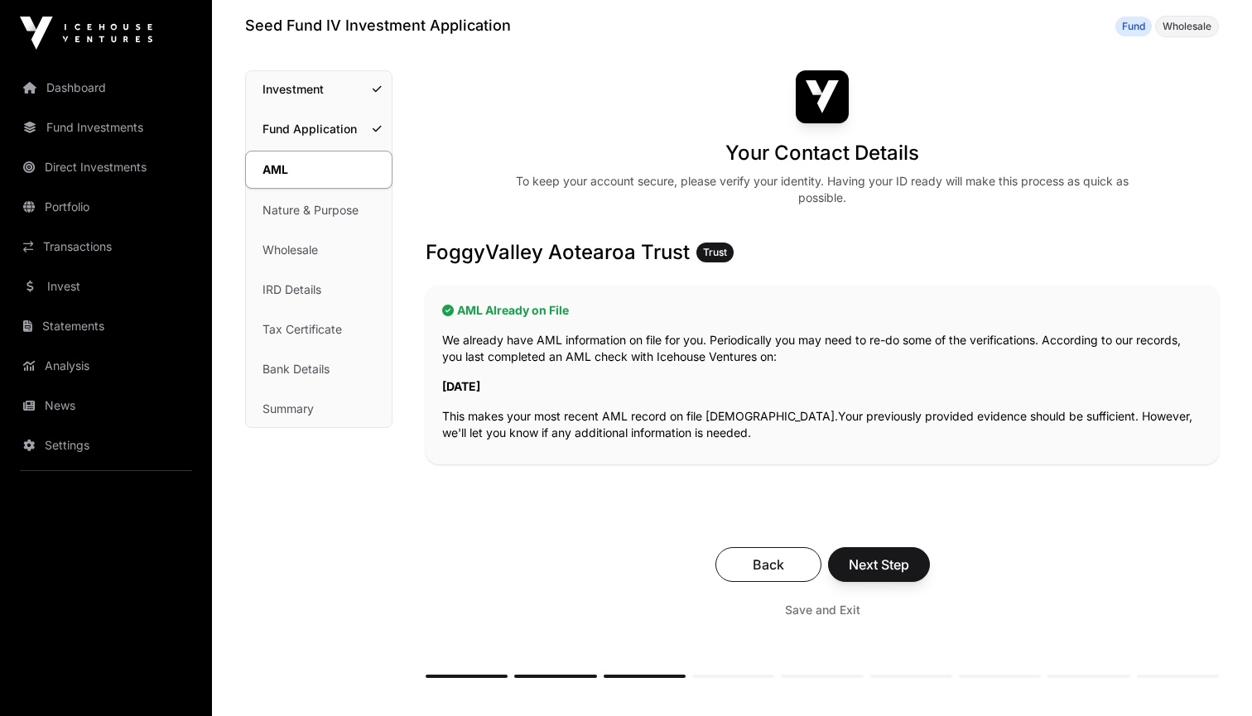
scroll to position [70, 0]
click at [876, 563] on span "Next Step" at bounding box center [879, 565] width 60 height 20
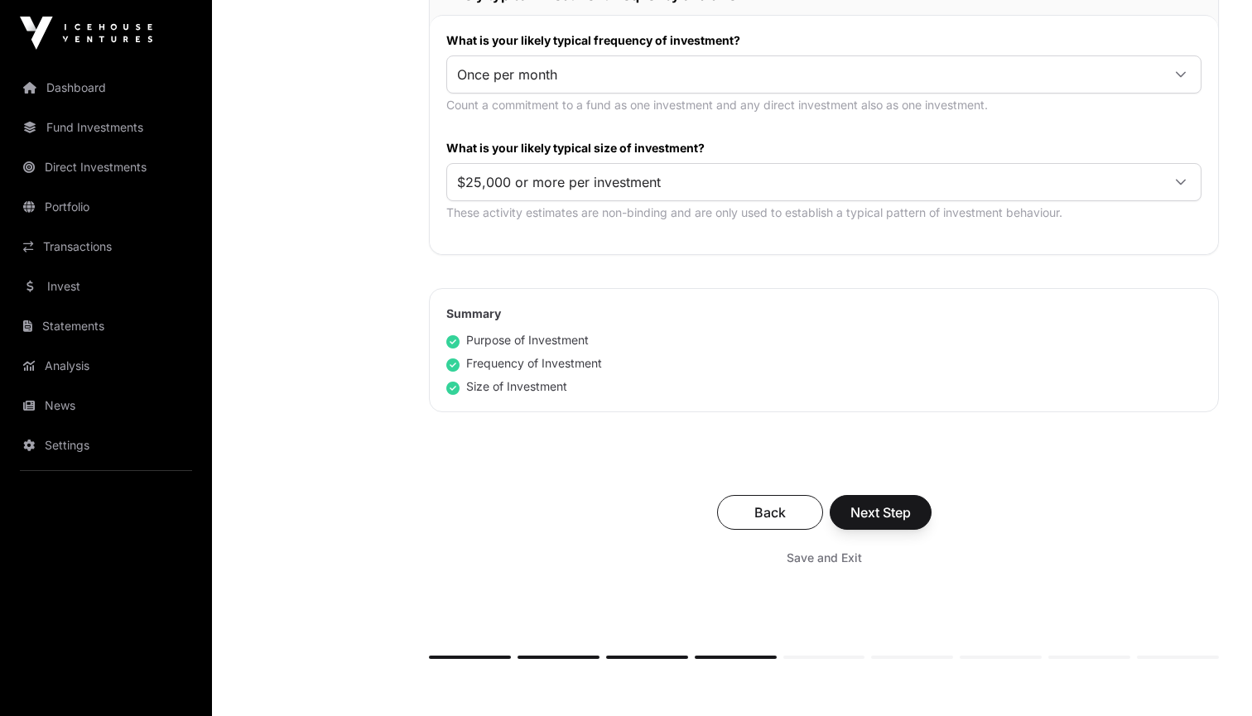
scroll to position [956, 0]
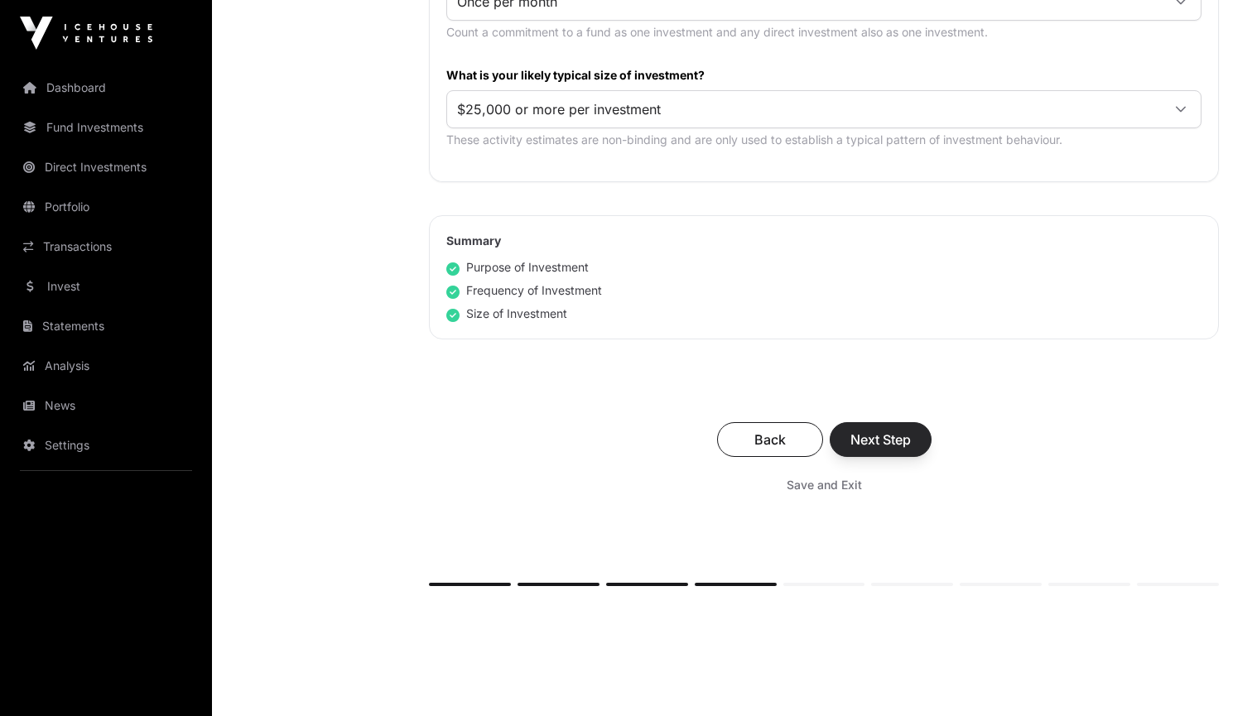
click at [898, 445] on span "Next Step" at bounding box center [880, 440] width 60 height 20
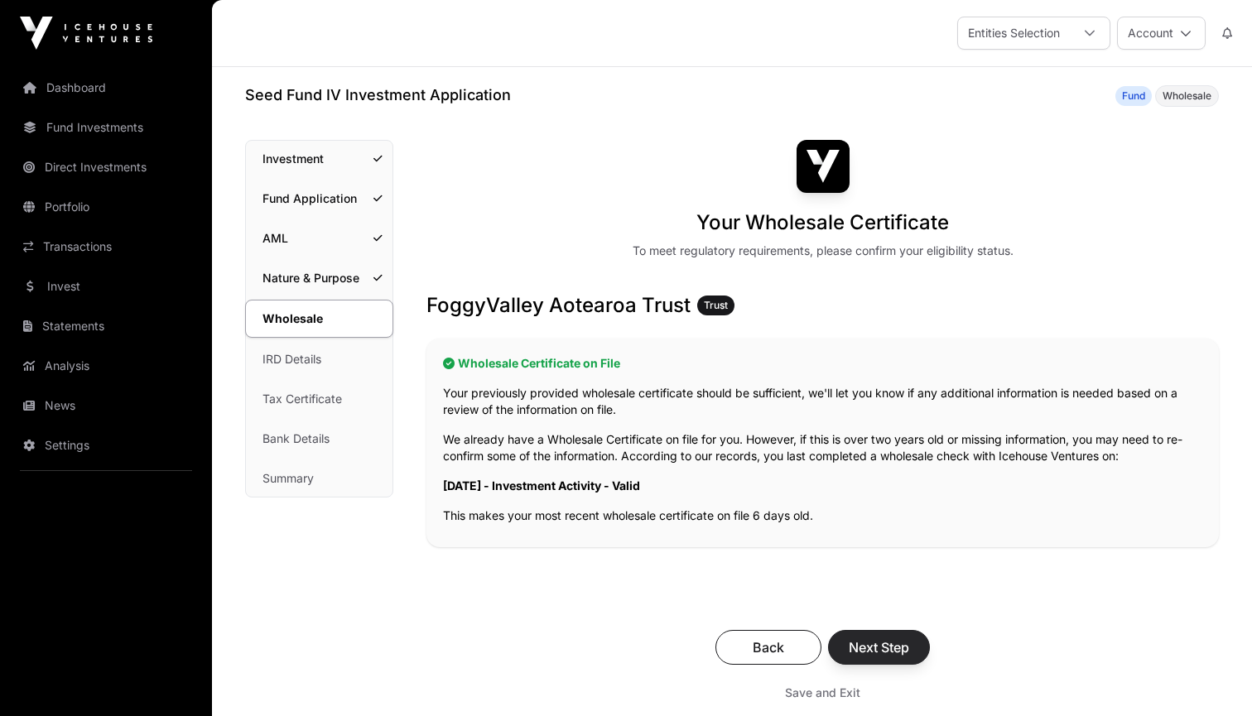
click at [866, 643] on span "Next Step" at bounding box center [879, 648] width 60 height 20
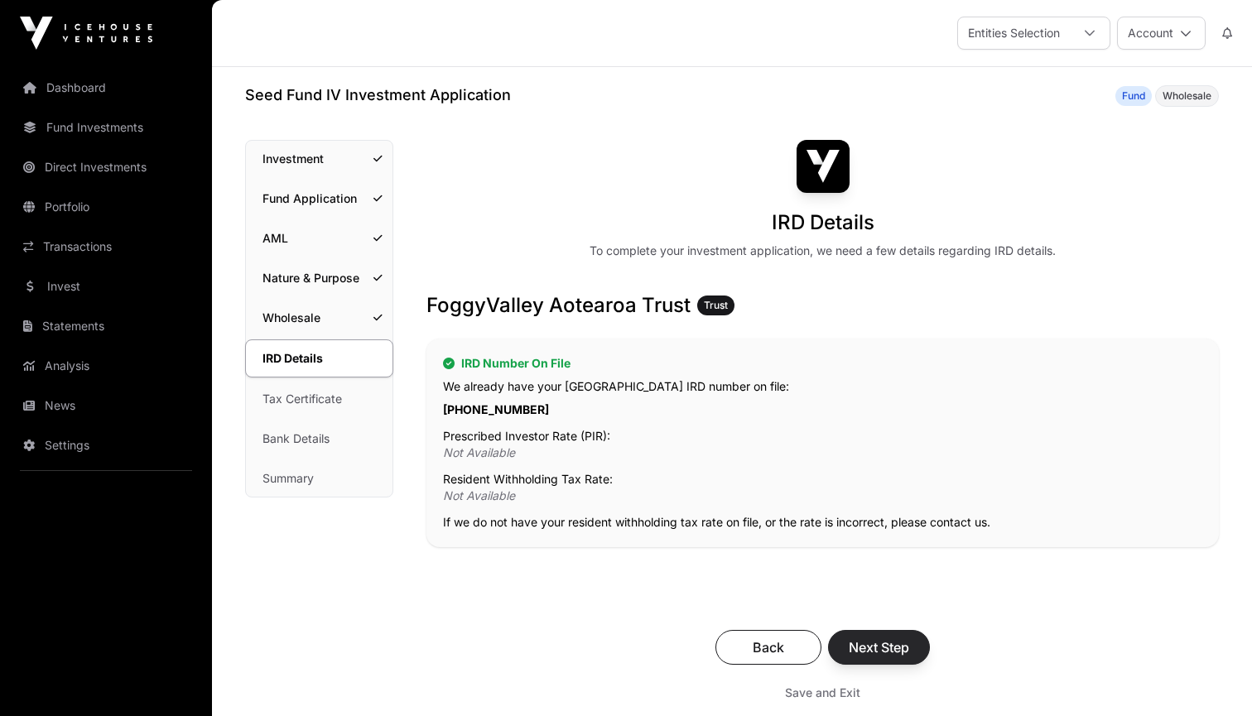
click at [878, 643] on span "Next Step" at bounding box center [879, 648] width 60 height 20
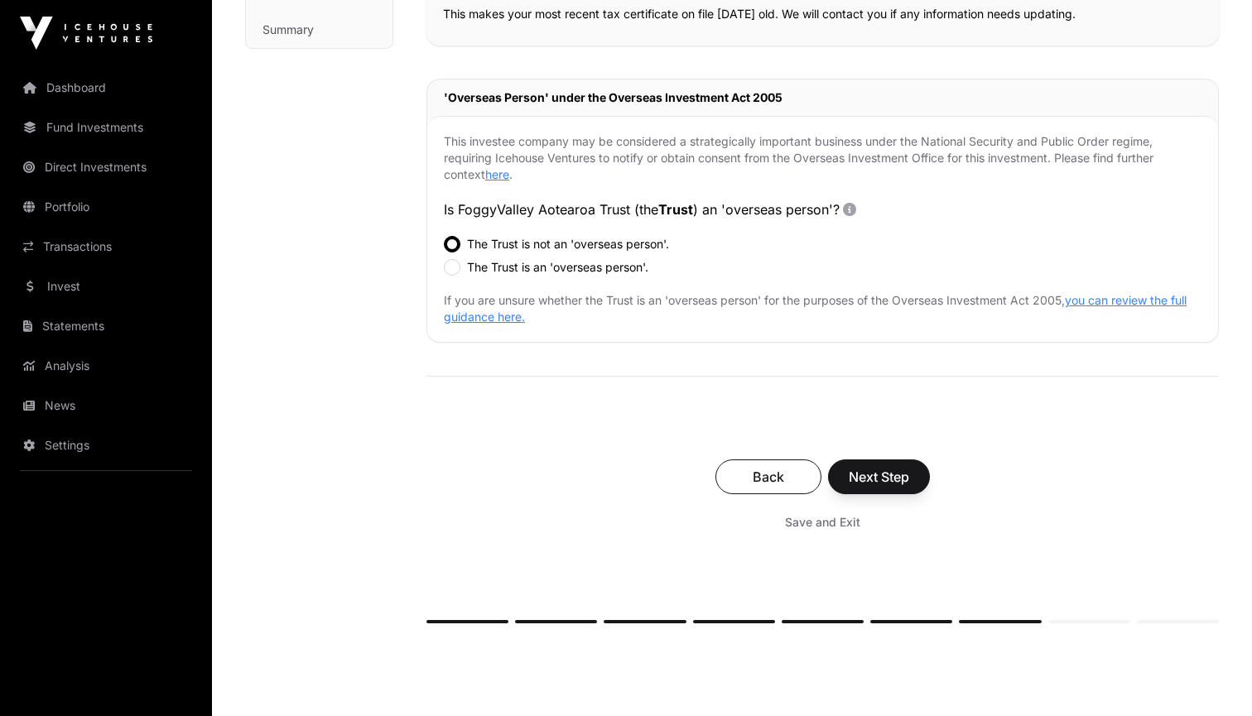
scroll to position [545, 0]
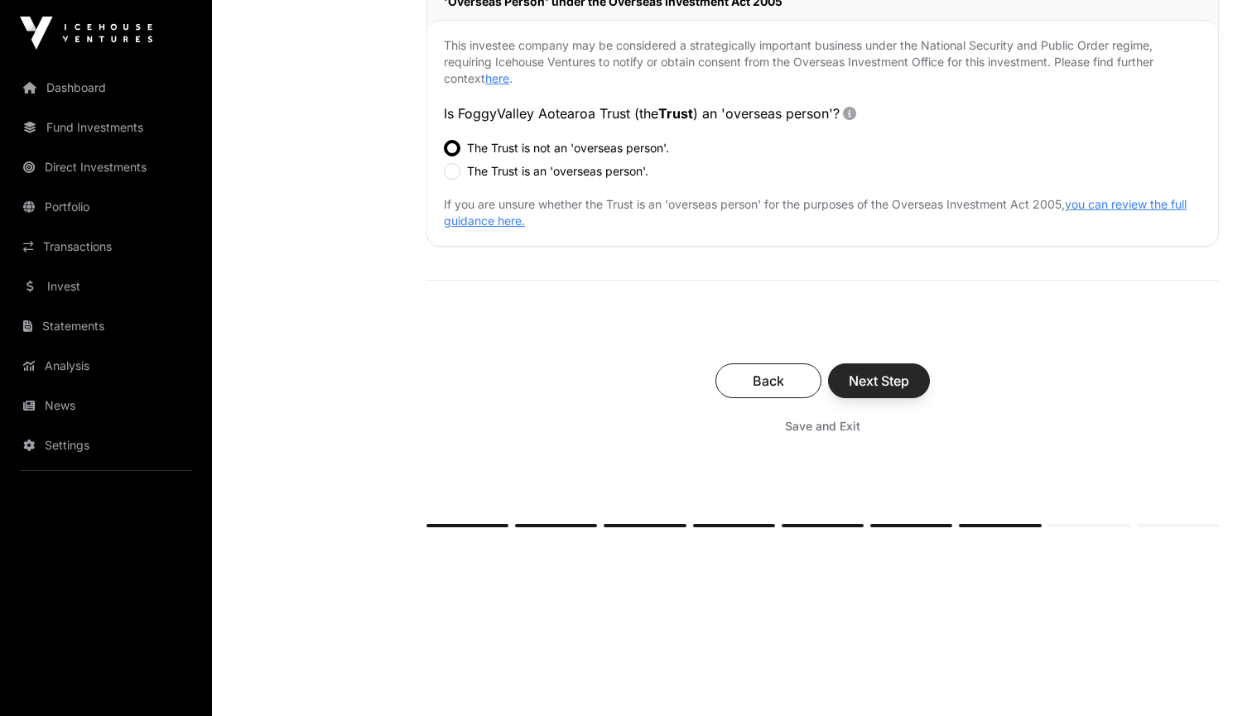
click at [900, 389] on span "Next Step" at bounding box center [879, 381] width 60 height 20
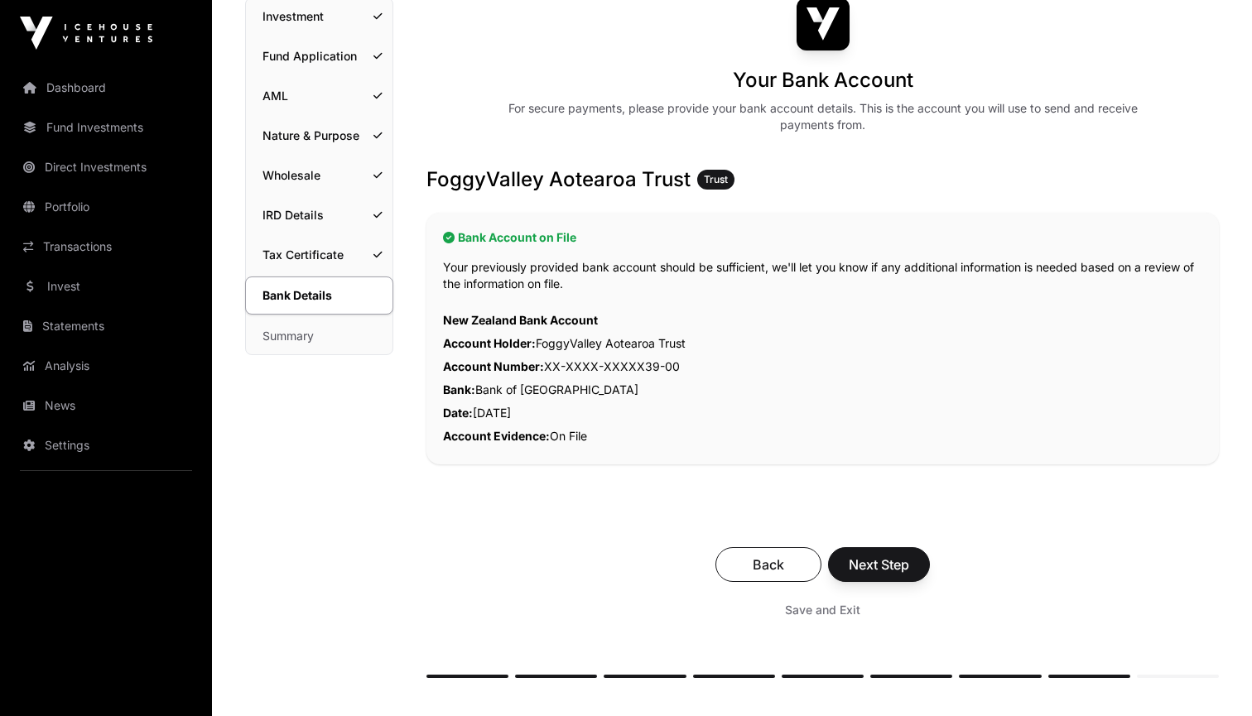
scroll to position [143, 0]
click at [882, 565] on span "Next Step" at bounding box center [879, 564] width 60 height 20
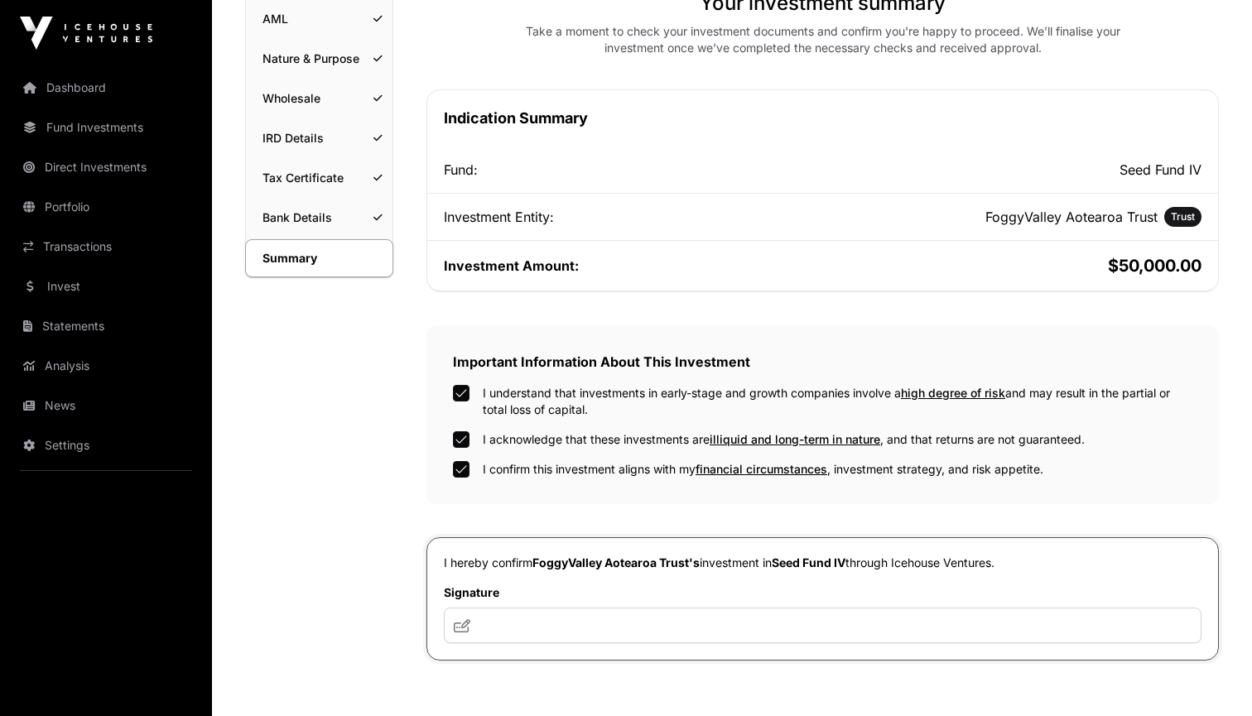
scroll to position [254, 0]
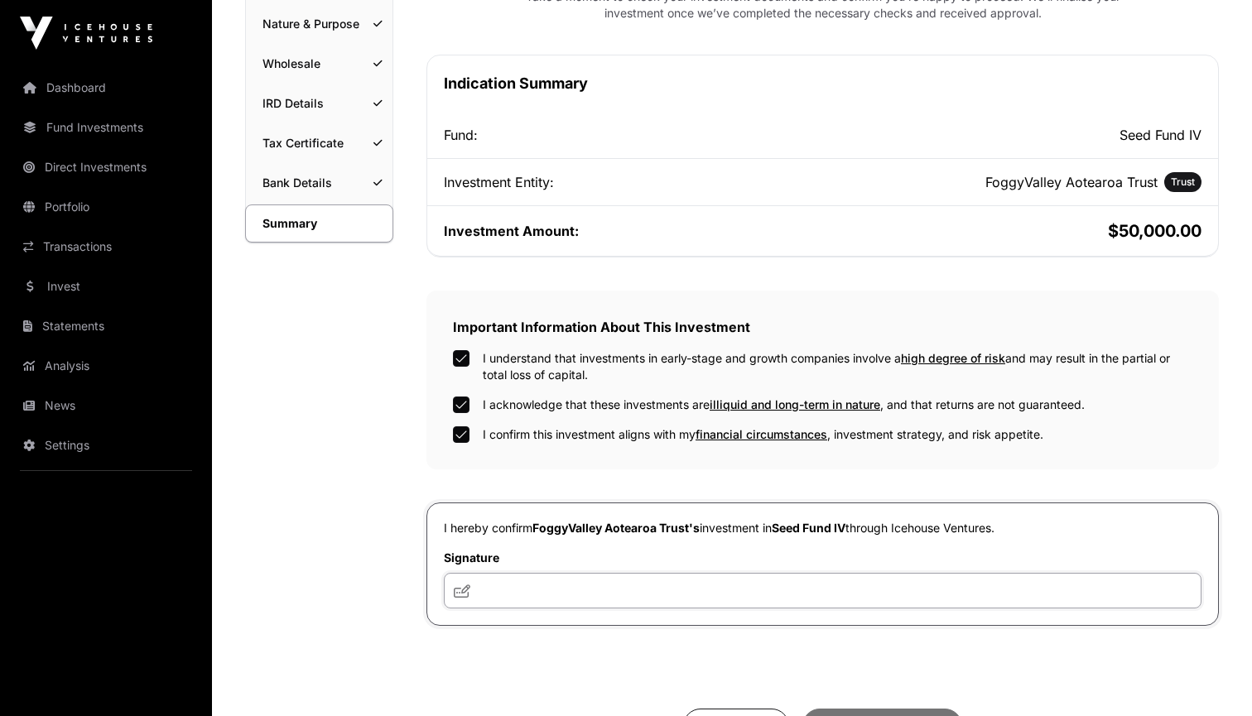
click at [539, 593] on input "text" at bounding box center [823, 591] width 758 height 36
click at [460, 595] on icon at bounding box center [462, 591] width 17 height 13
click at [554, 592] on input "******" at bounding box center [823, 591] width 758 height 36
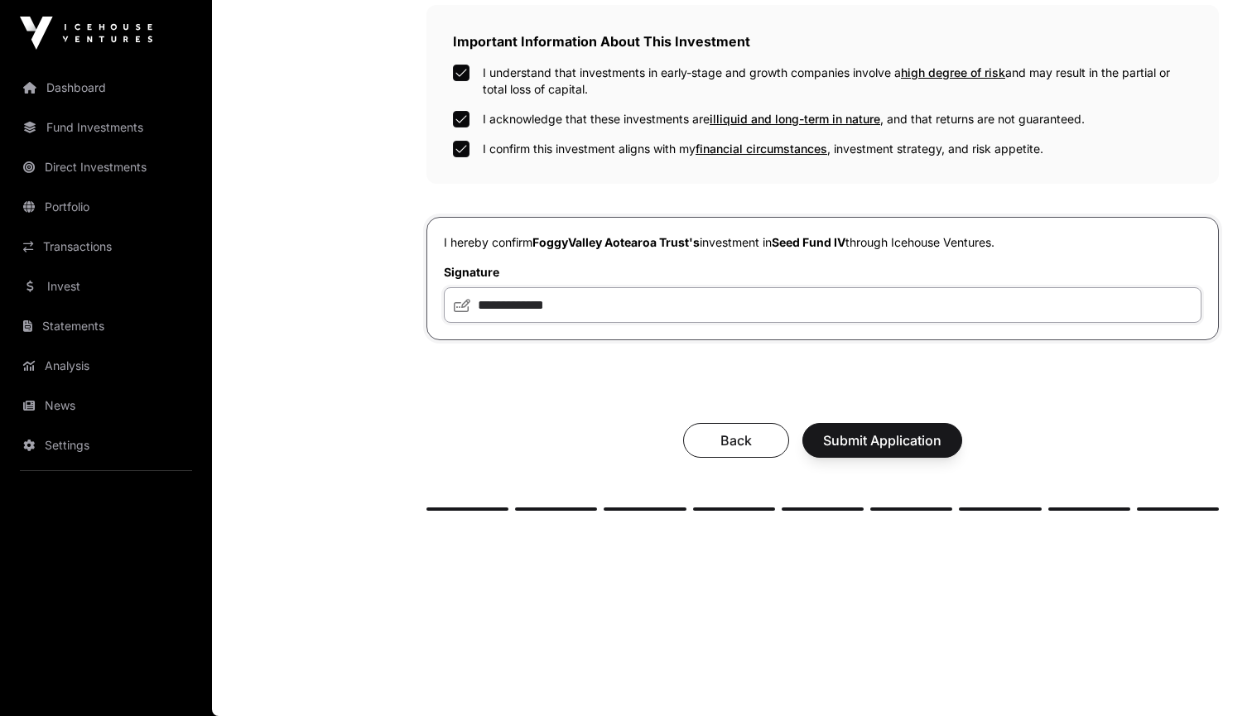
scroll to position [542, 0]
type input "**********"
click at [884, 438] on span "Submit Application" at bounding box center [882, 441] width 118 height 20
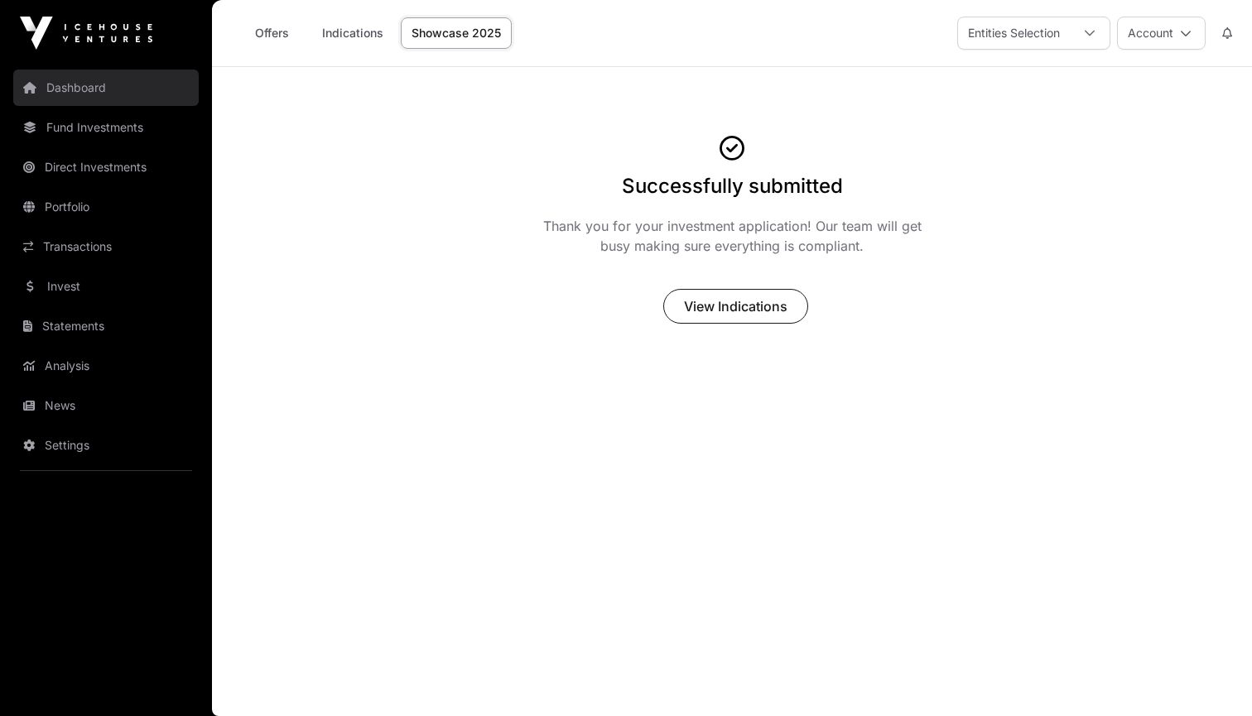
click at [104, 86] on link "Dashboard" at bounding box center [105, 88] width 185 height 36
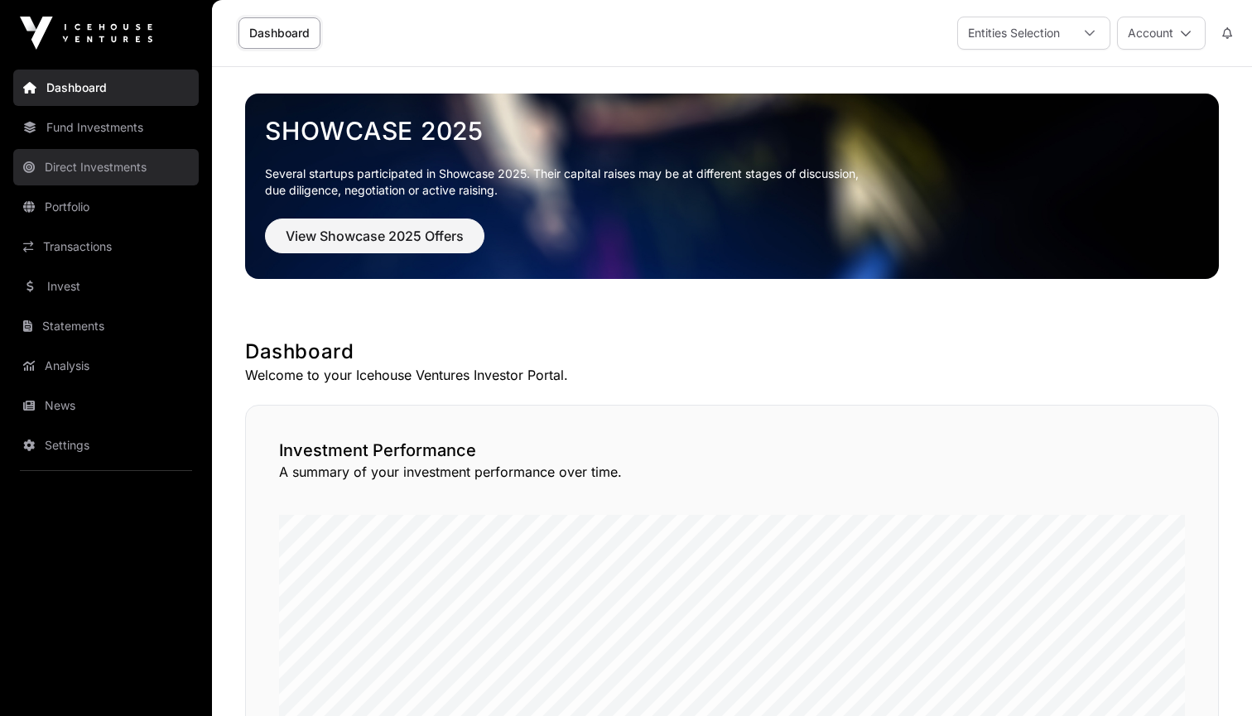
click at [97, 165] on link "Direct Investments" at bounding box center [105, 167] width 185 height 36
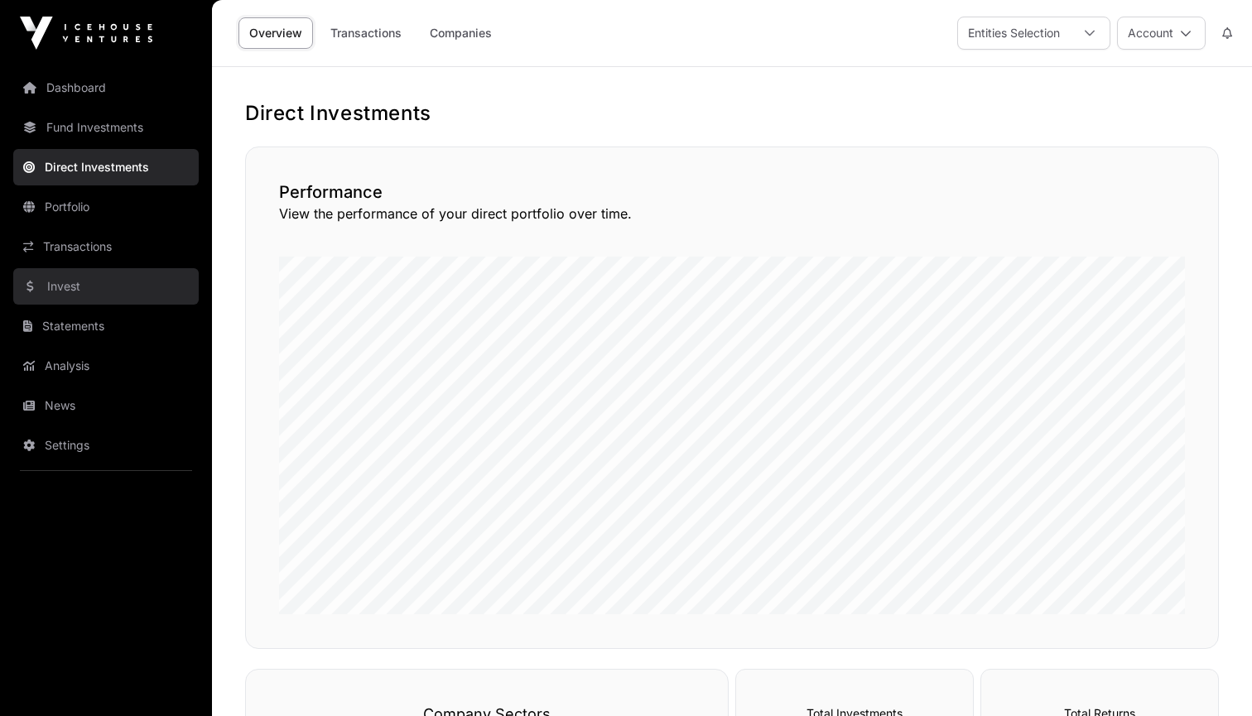
click at [89, 289] on link "Invest" at bounding box center [105, 286] width 185 height 36
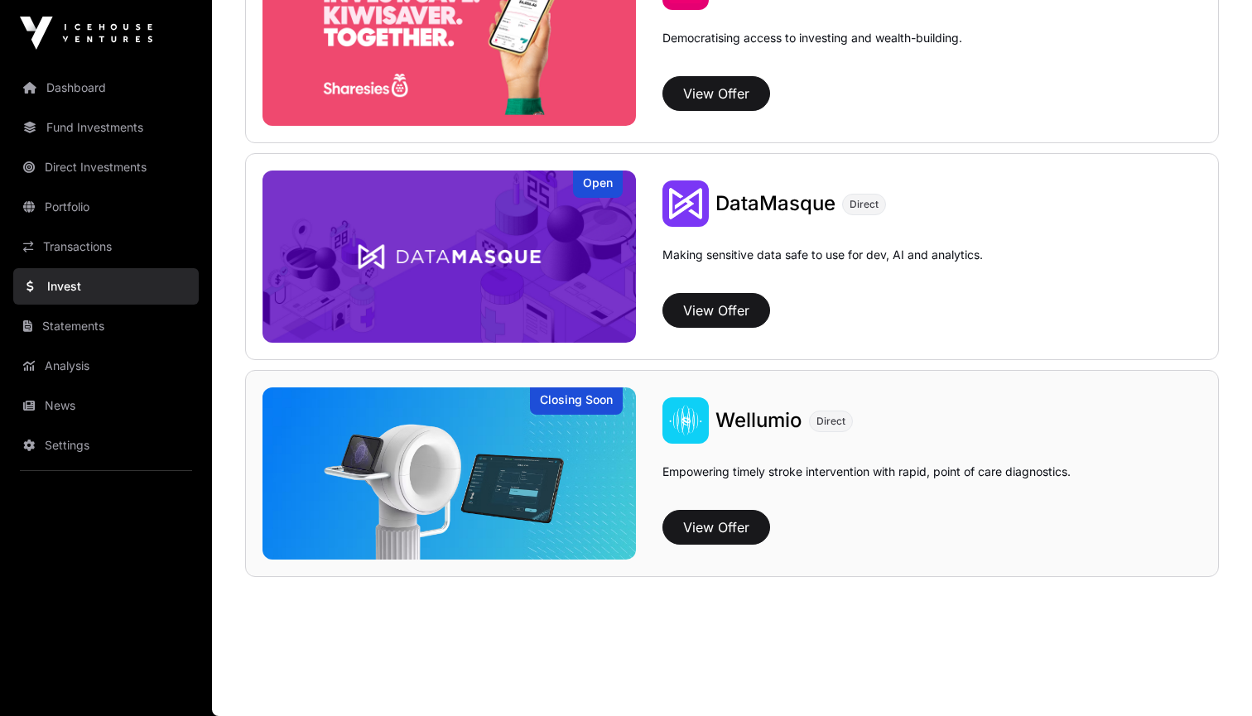
scroll to position [2229, 0]
click at [513, 475] on img at bounding box center [449, 474] width 373 height 172
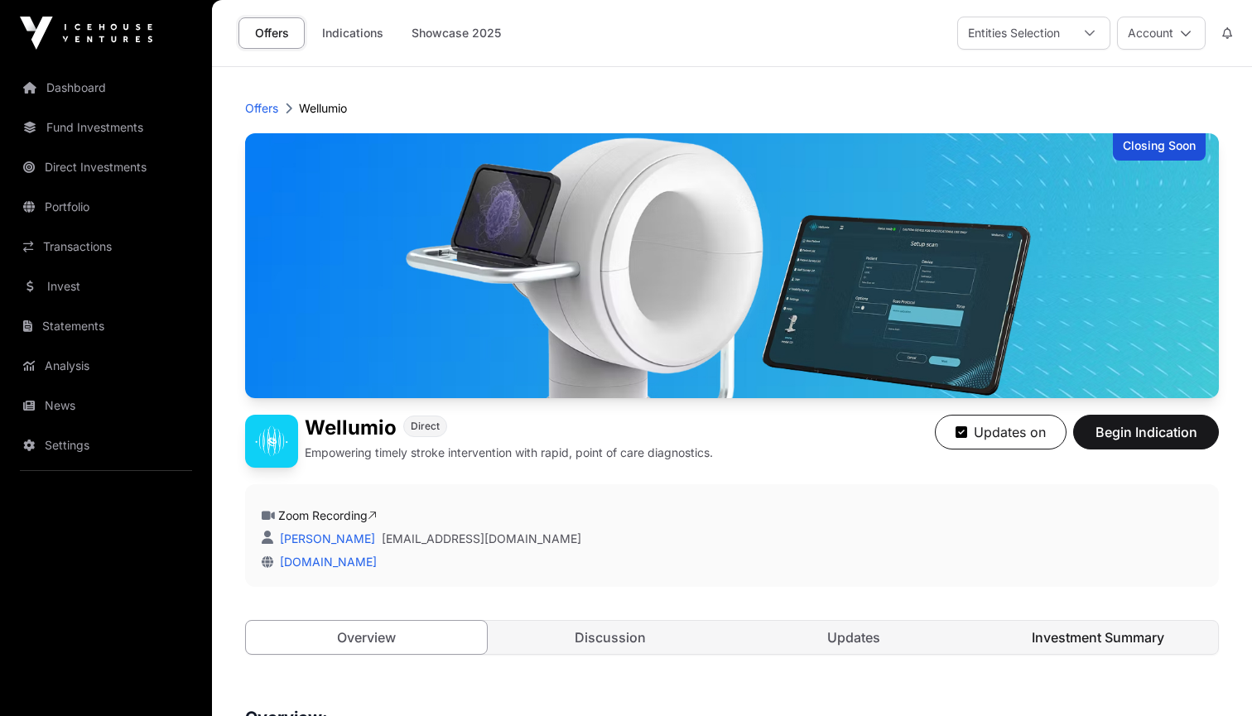
click at [1026, 636] on link "Investment Summary" at bounding box center [1098, 637] width 241 height 33
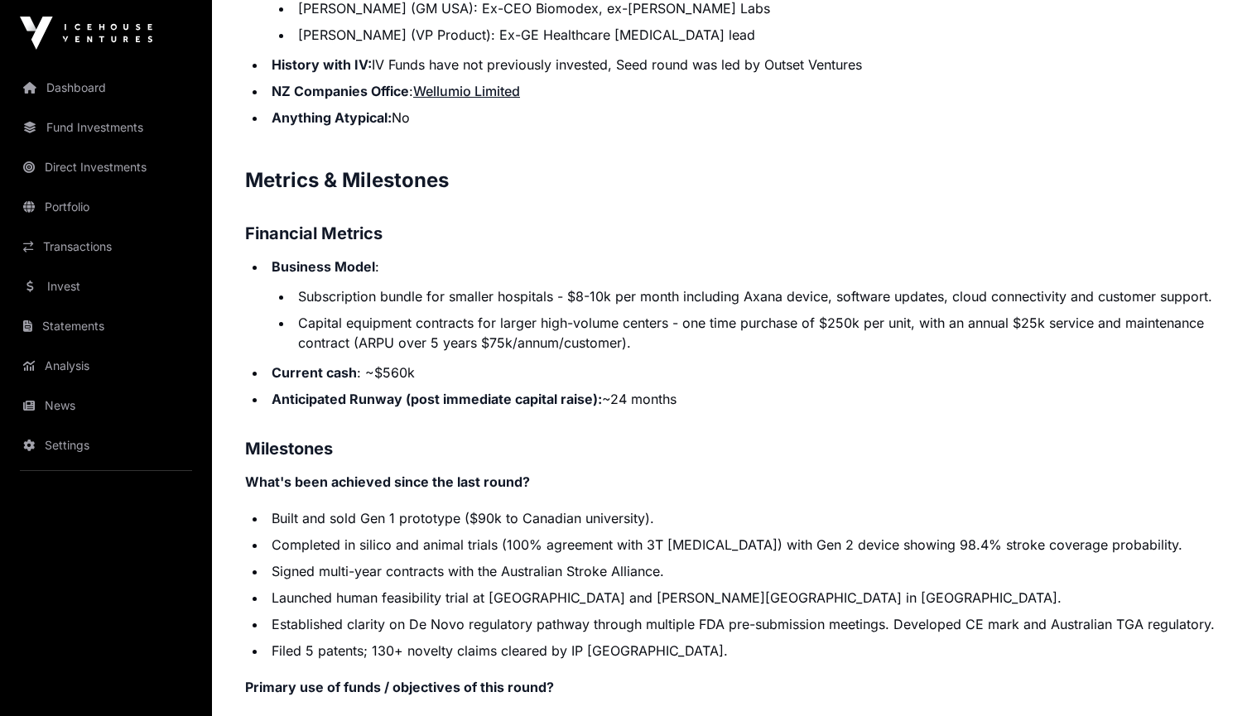
scroll to position [2821, 0]
